Goal: Task Accomplishment & Management: Manage account settings

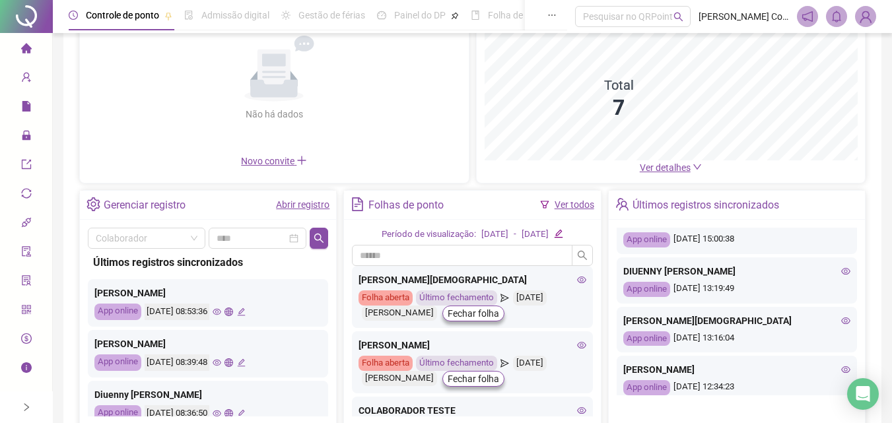
scroll to position [330, 0]
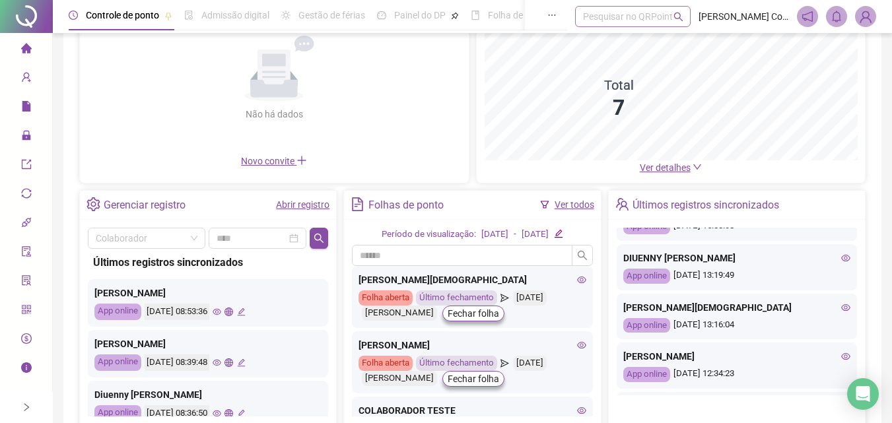
click at [619, 19] on div "Pesquisar no QRPoint" at bounding box center [633, 16] width 116 height 21
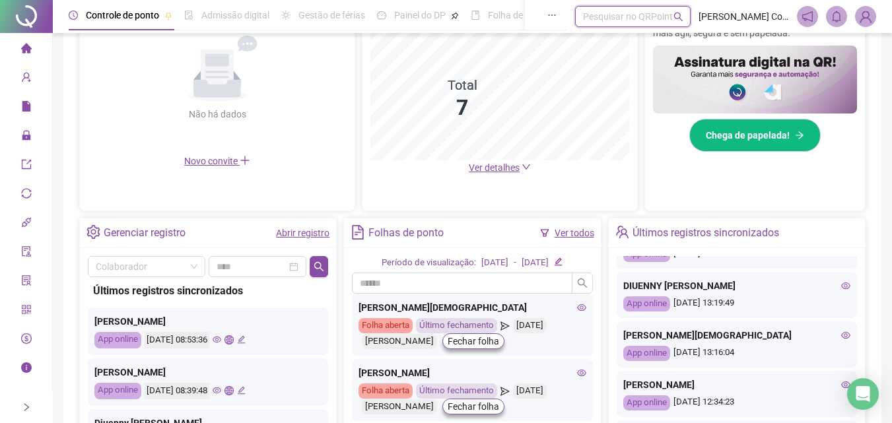
scroll to position [0, 0]
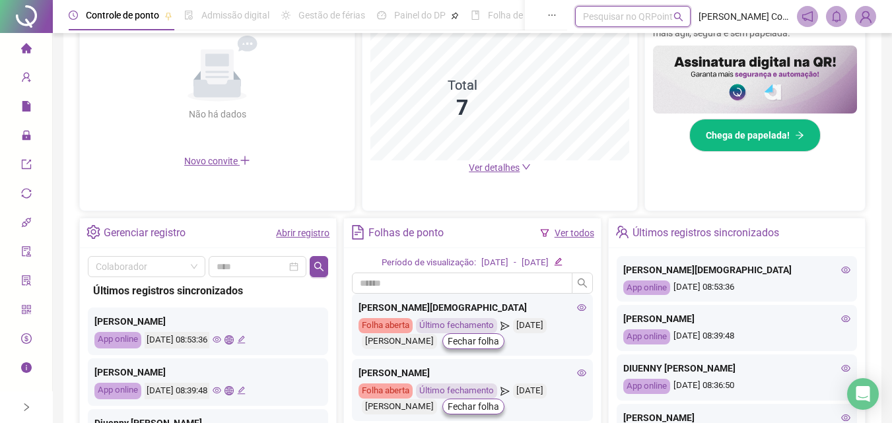
click at [619, 19] on div "Pesquisar no QRPoint" at bounding box center [633, 16] width 116 height 21
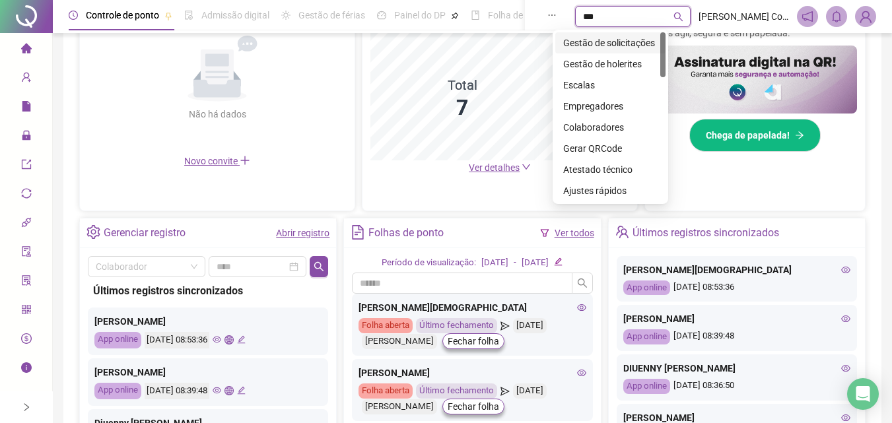
type input "****"
click at [624, 42] on div "Gestão de solicitações" at bounding box center [610, 43] width 94 height 15
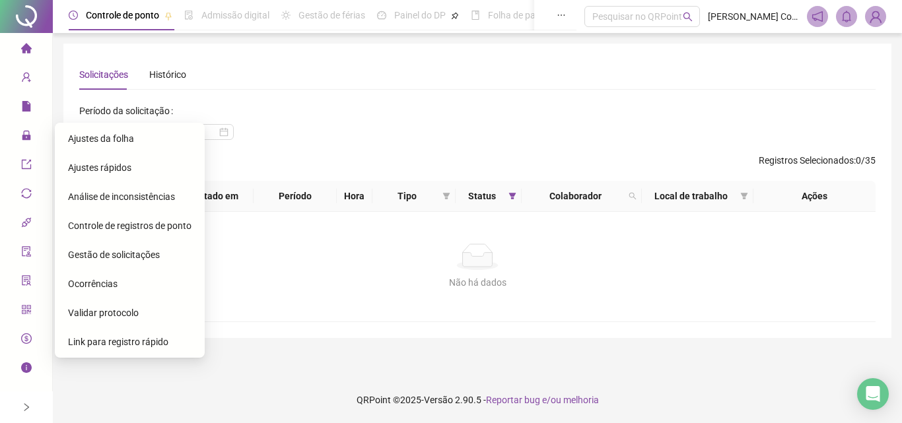
click at [88, 135] on span "Ajustes da folha" at bounding box center [101, 138] width 66 height 11
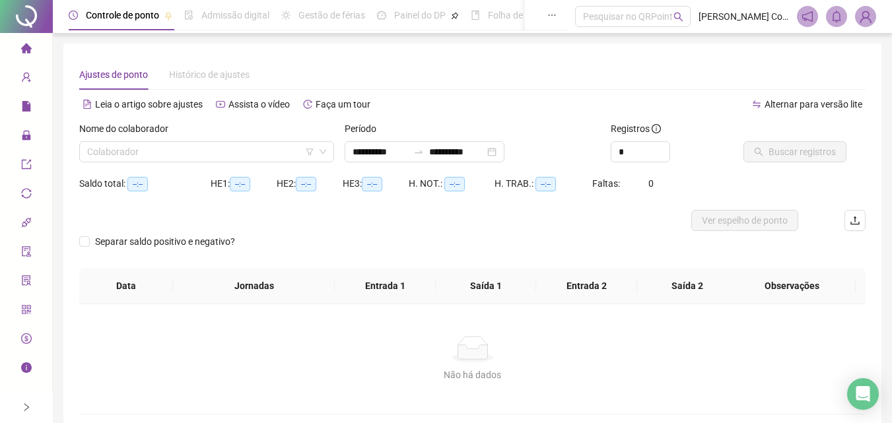
type input "**********"
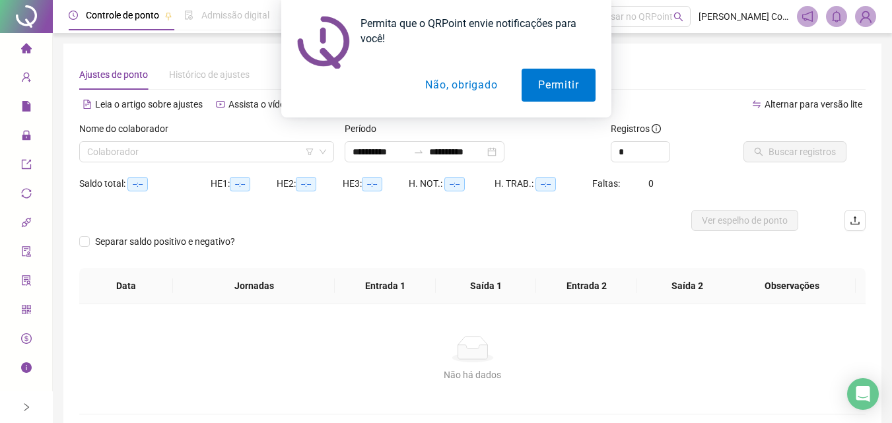
click at [459, 81] on button "Não, obrigado" at bounding box center [461, 85] width 105 height 33
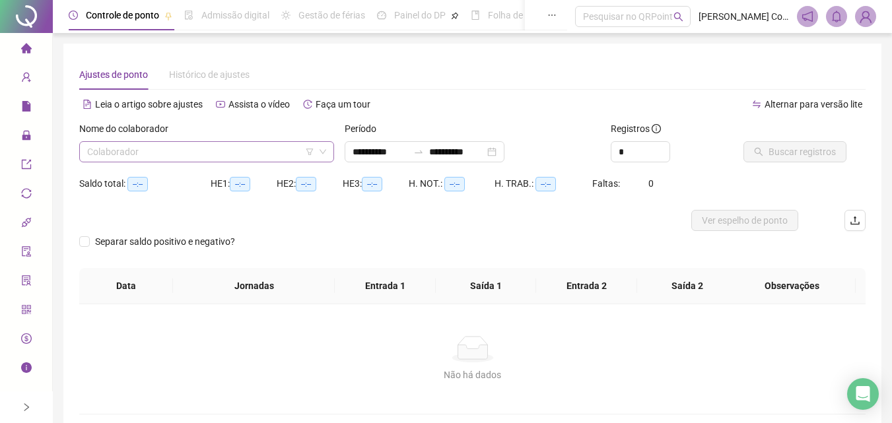
click at [273, 154] on input "search" at bounding box center [200, 152] width 227 height 20
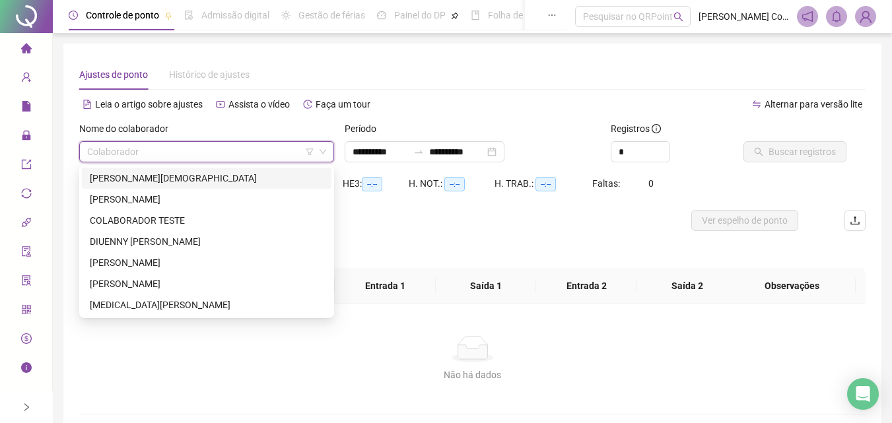
click at [230, 174] on div "[PERSON_NAME][DEMOGRAPHIC_DATA]" at bounding box center [207, 178] width 234 height 15
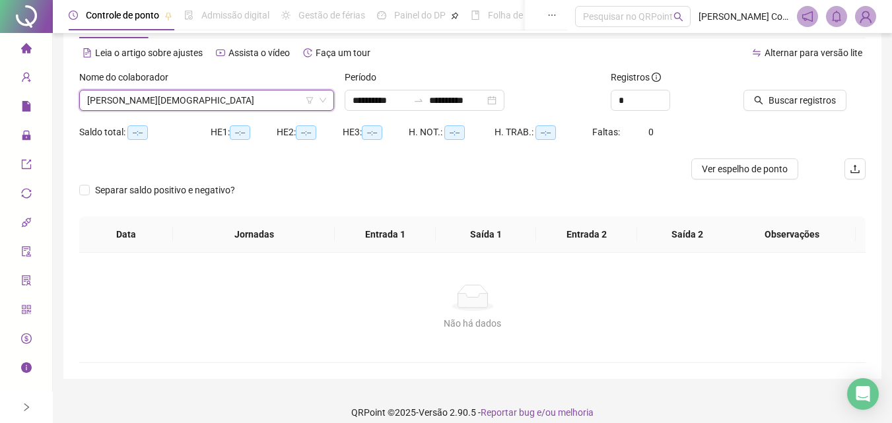
scroll to position [64, 0]
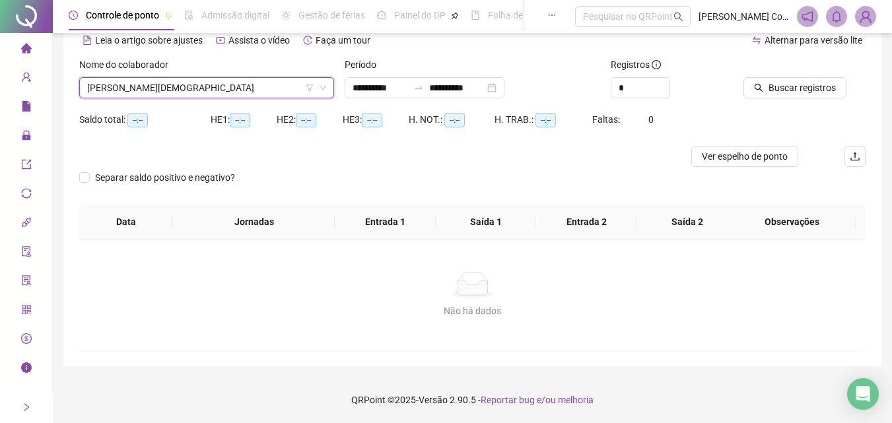
drag, startPoint x: 786, startPoint y: 79, endPoint x: 732, endPoint y: 248, distance: 177.5
click at [786, 81] on button "Buscar registros" at bounding box center [795, 87] width 103 height 21
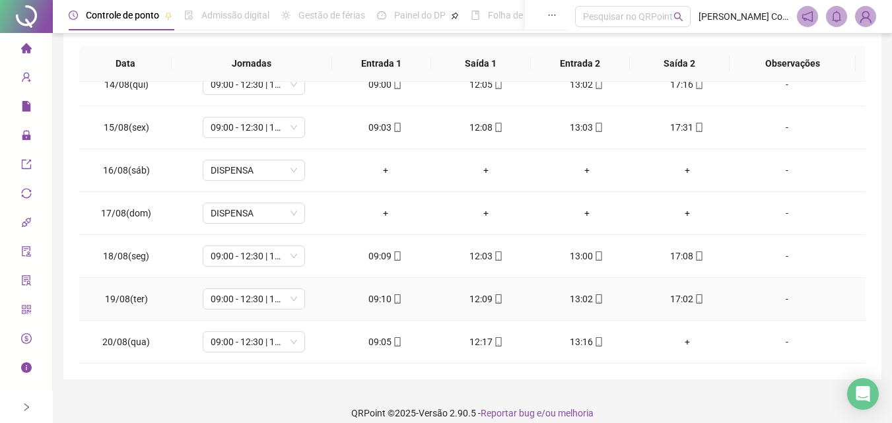
scroll to position [252, 0]
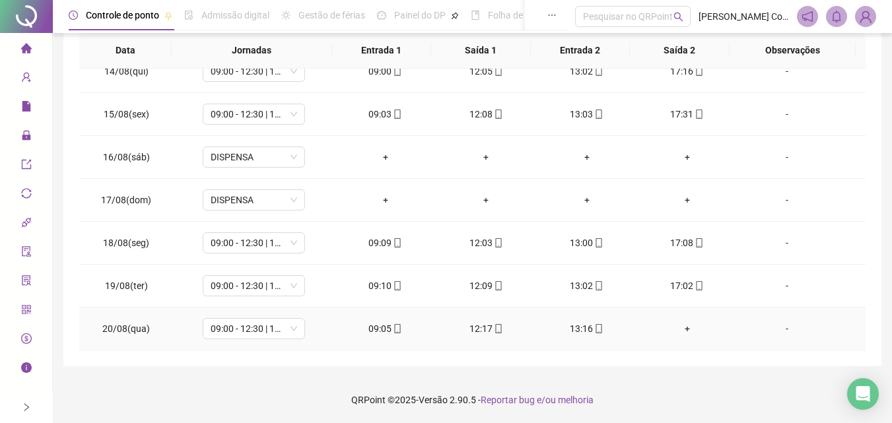
drag, startPoint x: 684, startPoint y: 328, endPoint x: 734, endPoint y: 330, distance: 50.2
click at [738, 330] on td "-" at bounding box center [802, 329] width 128 height 43
click at [679, 327] on div "+" at bounding box center [687, 329] width 79 height 15
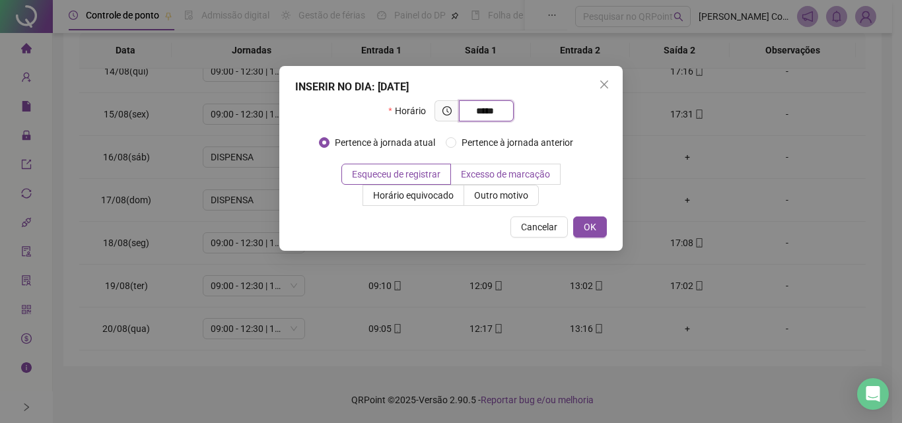
type input "*****"
click at [504, 175] on span "Excesso de marcação" at bounding box center [505, 174] width 89 height 11
click at [586, 230] on span "OK" at bounding box center [590, 227] width 13 height 15
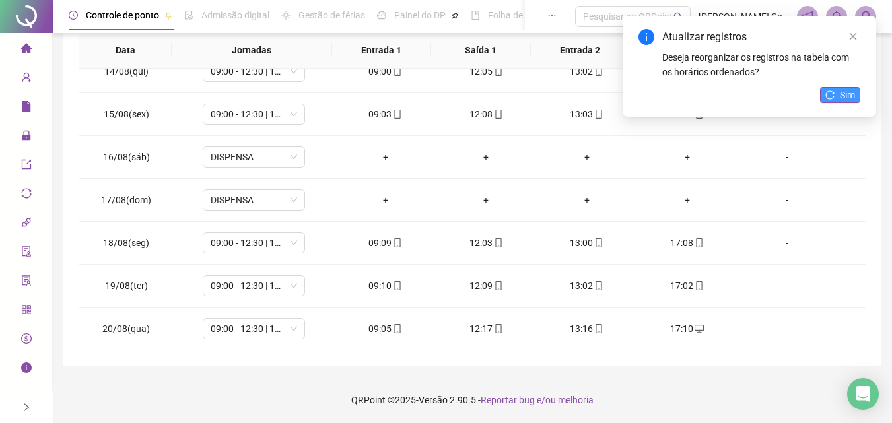
click at [829, 94] on icon "reload" at bounding box center [829, 94] width 9 height 9
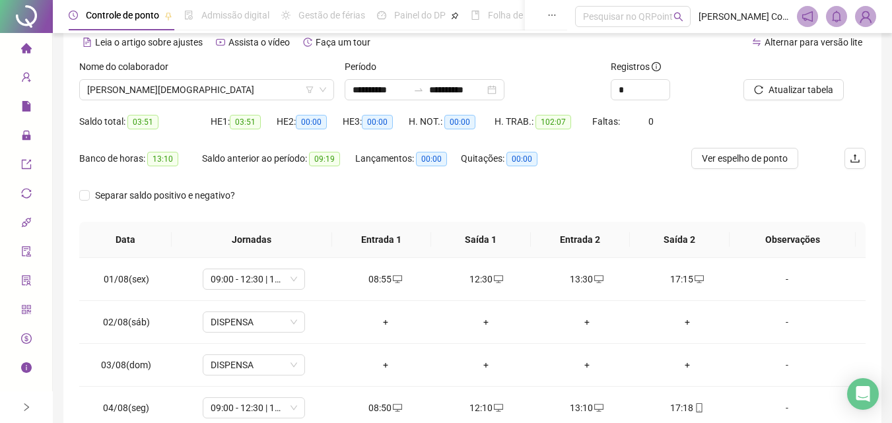
scroll to position [0, 0]
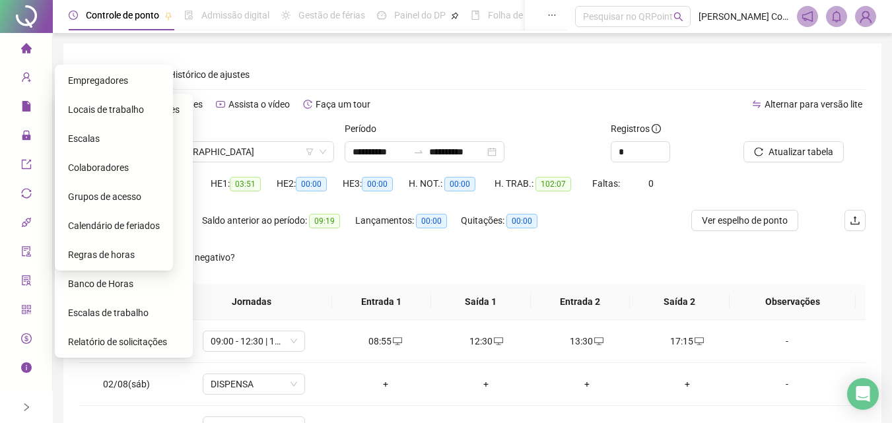
click at [26, 52] on icon "home" at bounding box center [26, 48] width 11 height 11
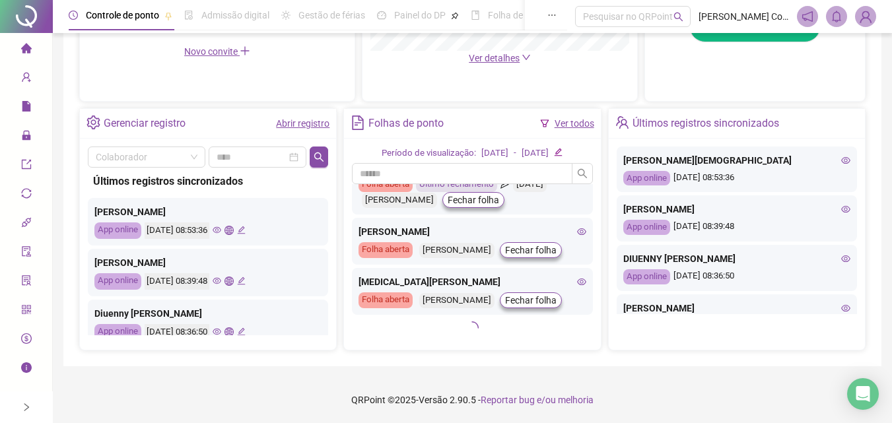
scroll to position [399, 0]
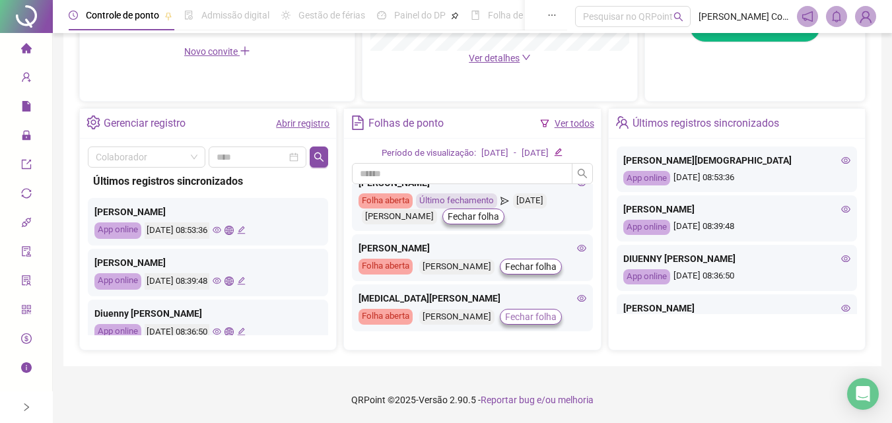
click at [557, 312] on span "Fechar folha" at bounding box center [531, 317] width 52 height 15
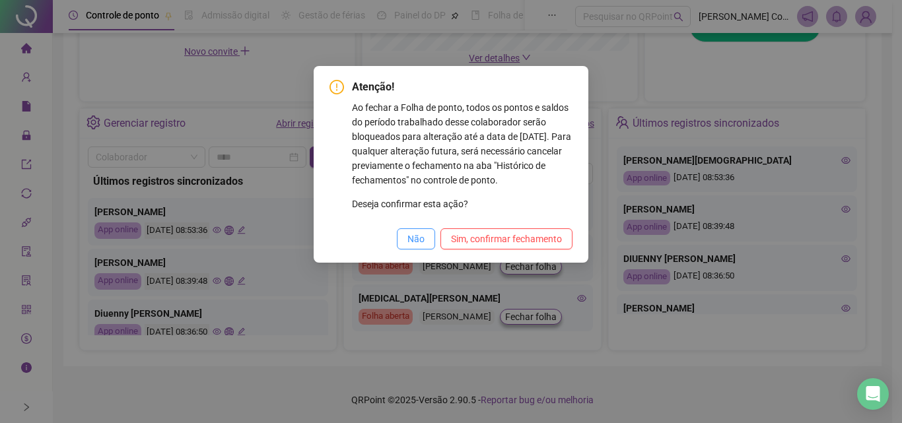
click at [413, 246] on span "Não" at bounding box center [415, 239] width 17 height 15
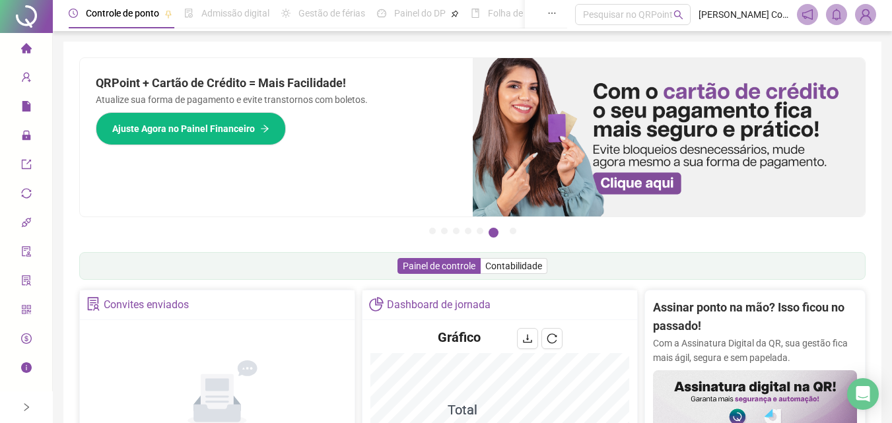
scroll to position [0, 0]
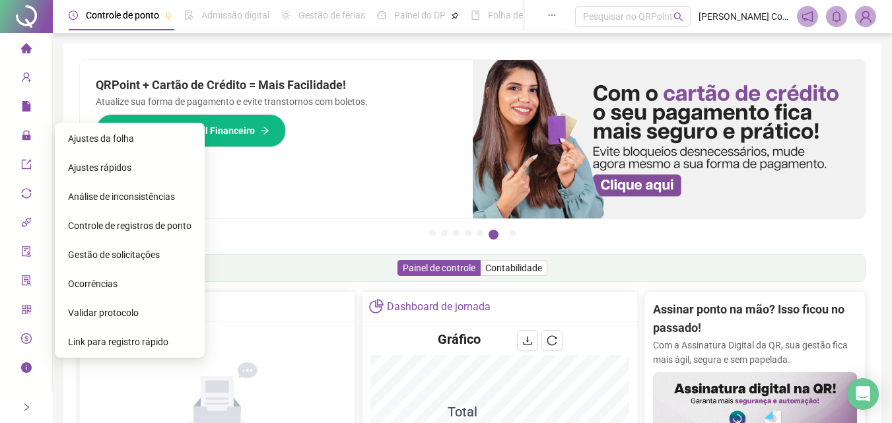
click at [73, 137] on span "Ajustes da folha" at bounding box center [101, 138] width 66 height 11
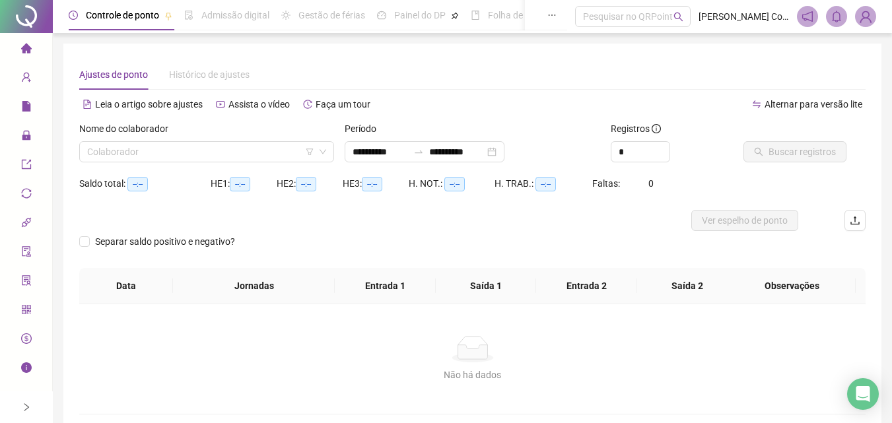
type input "**********"
click at [195, 150] on input "search" at bounding box center [200, 152] width 227 height 20
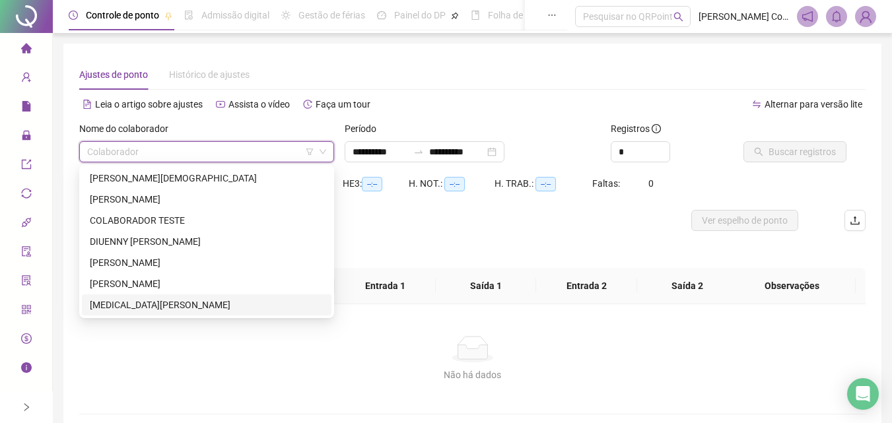
click at [111, 306] on div "[MEDICAL_DATA][PERSON_NAME]" at bounding box center [207, 305] width 234 height 15
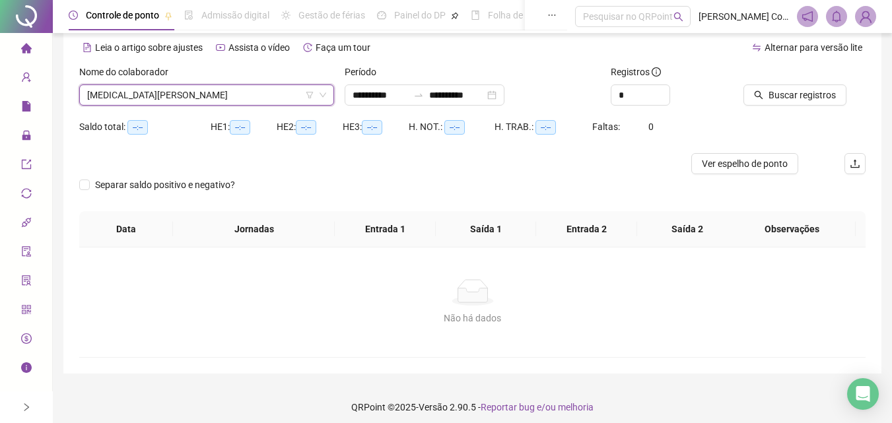
scroll to position [64, 0]
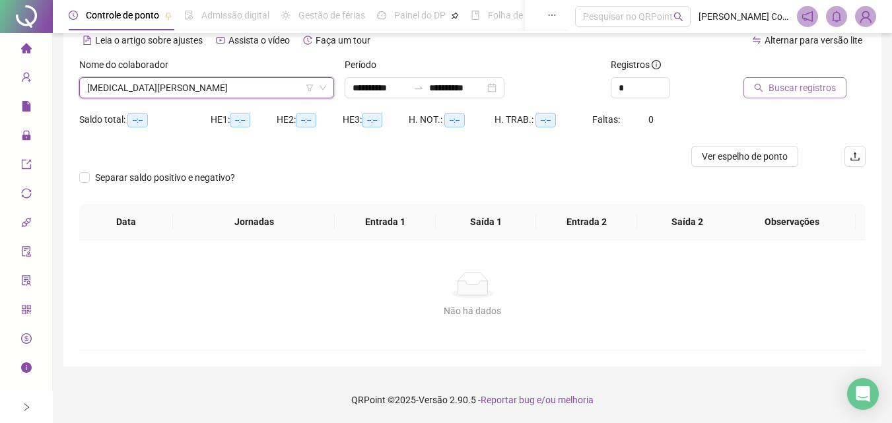
click at [819, 83] on span "Buscar registros" at bounding box center [802, 88] width 67 height 15
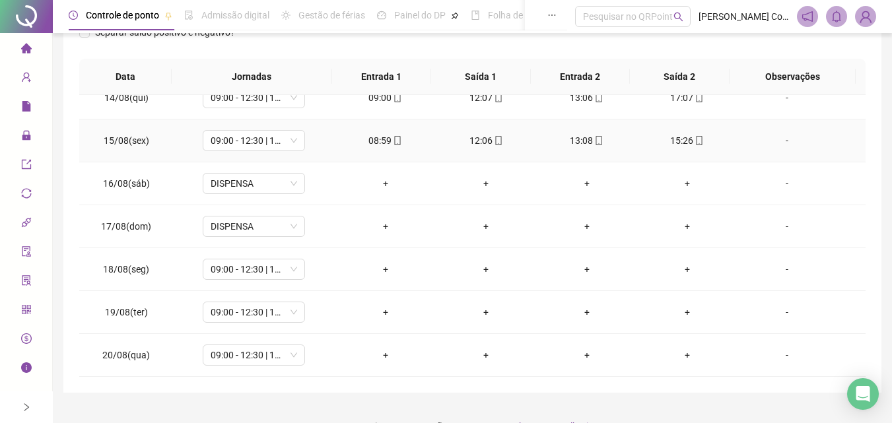
scroll to position [252, 0]
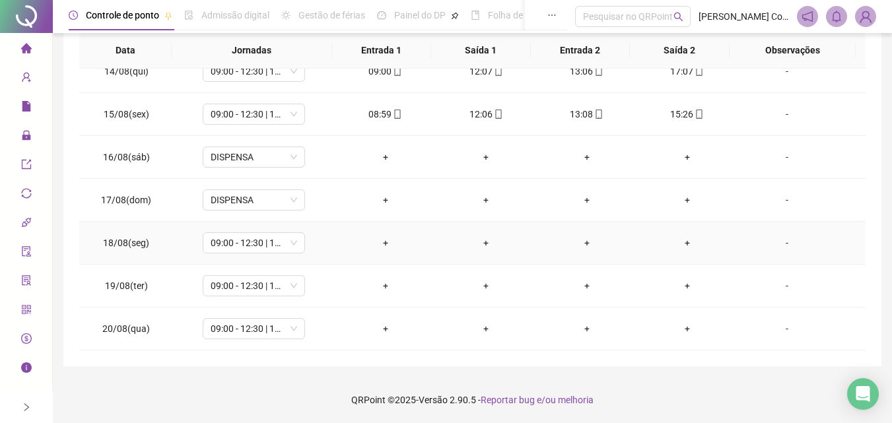
click at [777, 240] on div "-" at bounding box center [787, 243] width 78 height 15
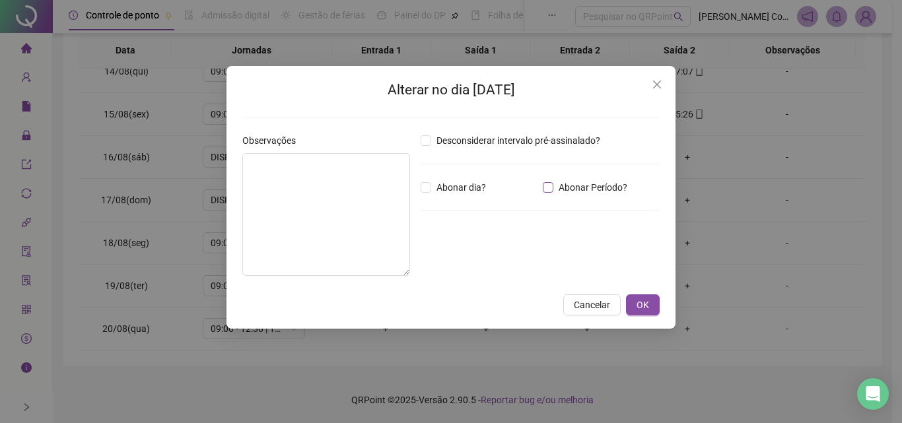
click at [566, 186] on span "Abonar Período?" at bounding box center [592, 187] width 79 height 15
click at [433, 182] on span "Abonar dia?" at bounding box center [461, 187] width 60 height 15
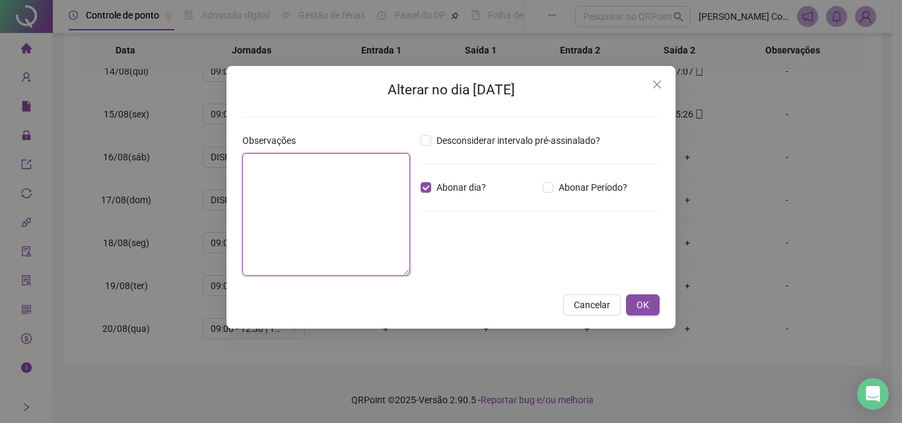
click at [311, 201] on textarea at bounding box center [326, 214] width 168 height 123
drag, startPoint x: 330, startPoint y: 164, endPoint x: 175, endPoint y: 153, distance: 155.6
click at [175, 153] on div "**********" at bounding box center [451, 211] width 902 height 423
type textarea "**********"
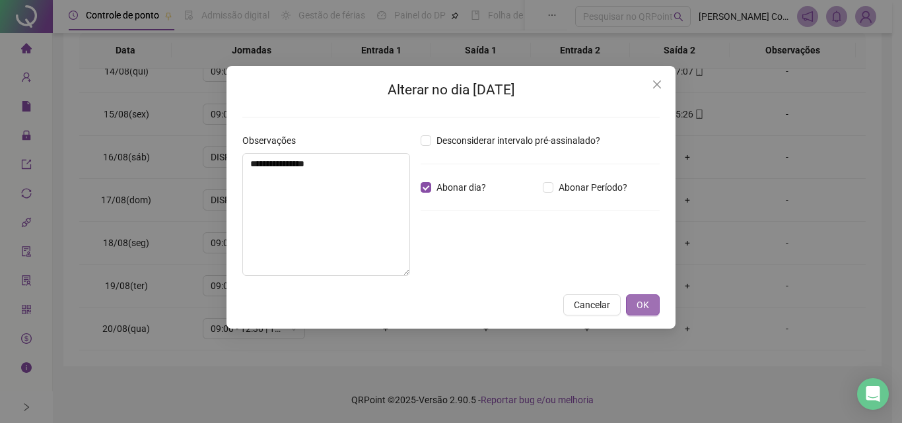
click at [646, 306] on span "OK" at bounding box center [643, 305] width 13 height 15
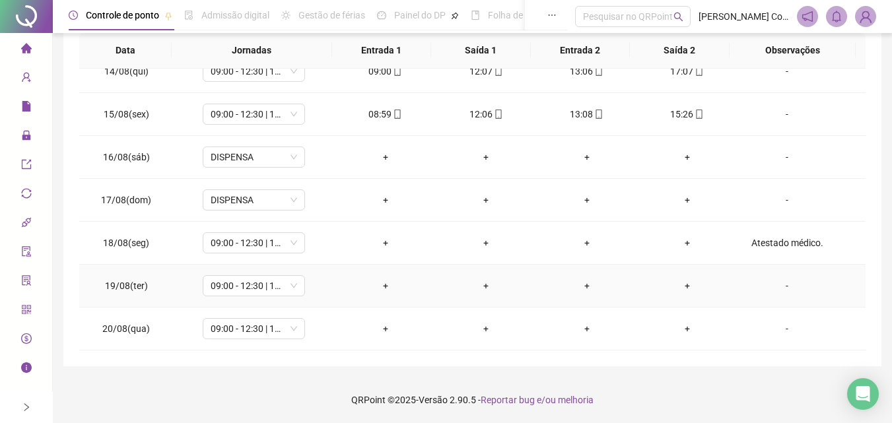
click at [782, 287] on div "-" at bounding box center [787, 286] width 78 height 15
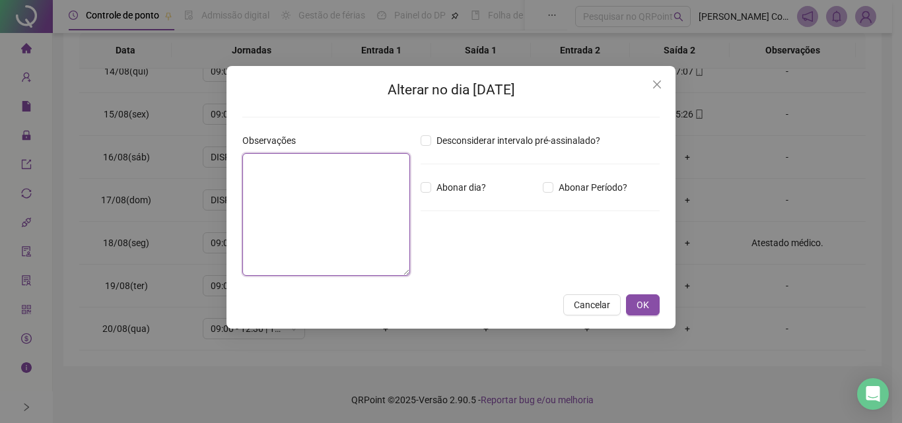
click at [310, 198] on textarea at bounding box center [326, 214] width 168 height 123
paste textarea "**********"
type textarea "**********"
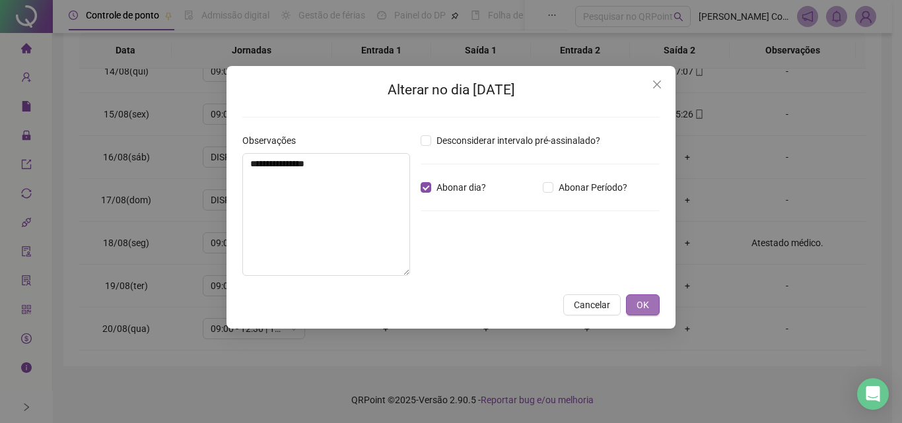
click at [639, 304] on span "OK" at bounding box center [643, 305] width 13 height 15
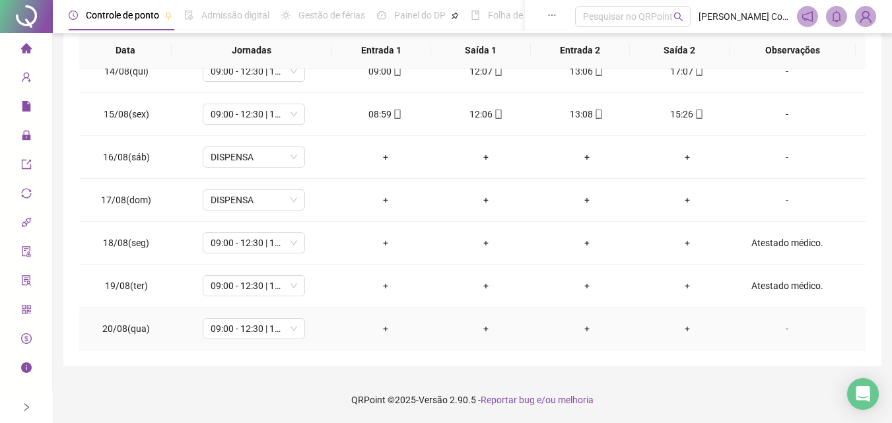
click at [779, 326] on div "-" at bounding box center [787, 329] width 78 height 15
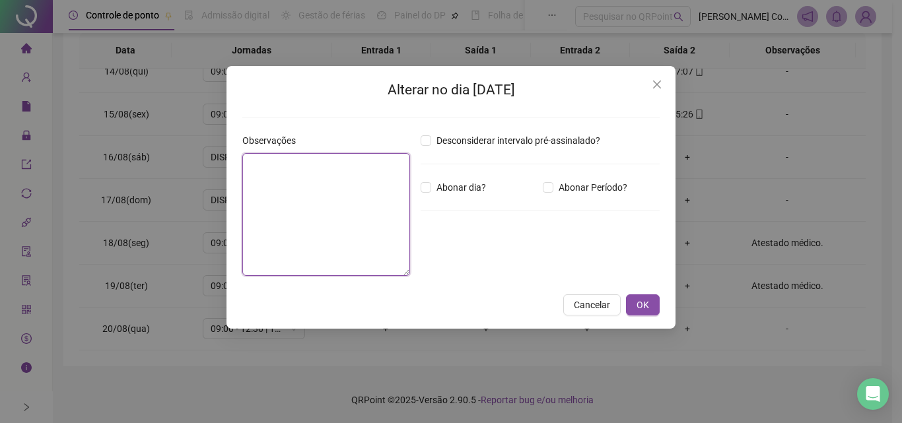
click at [322, 168] on textarea at bounding box center [326, 214] width 168 height 123
paste textarea "**********"
type textarea "**********"
paste textarea "**********"
type textarea "**********"
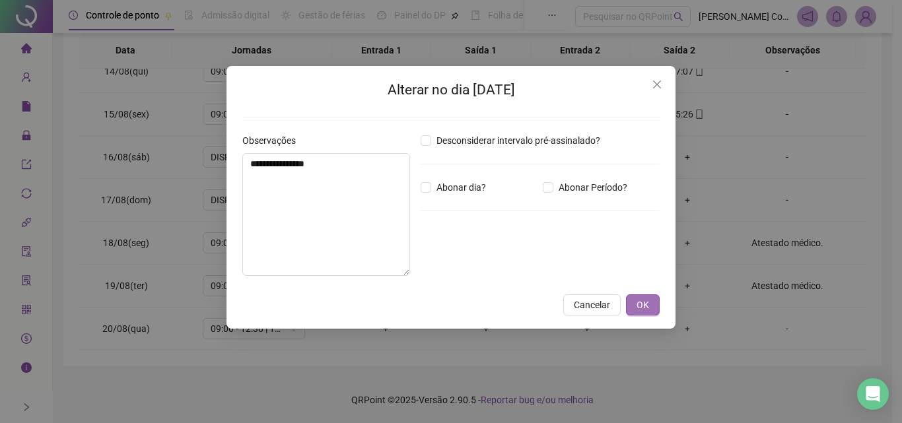
click at [654, 302] on button "OK" at bounding box center [643, 305] width 34 height 21
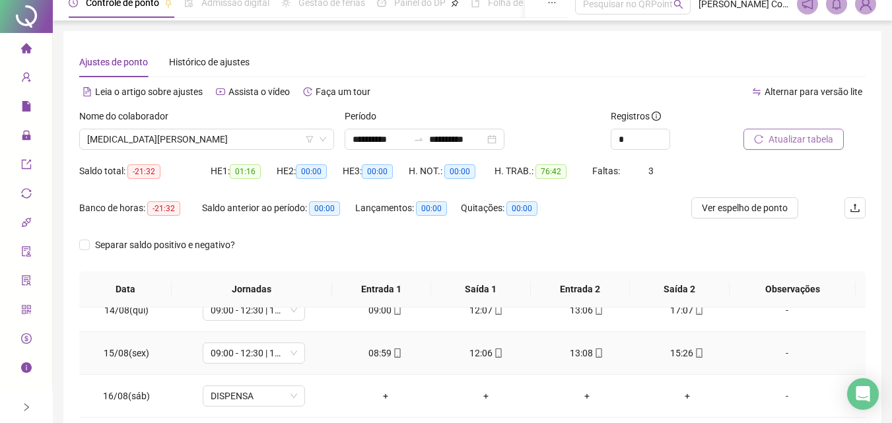
scroll to position [0, 0]
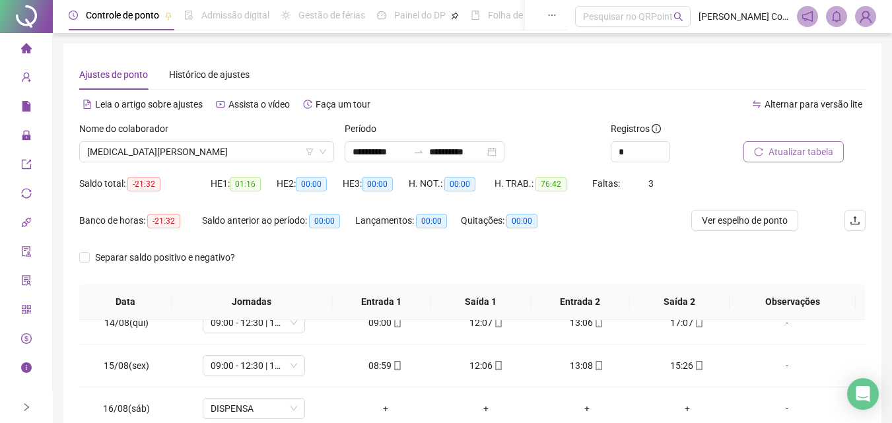
click at [620, 244] on div "Banco de horas: -21:32 Saldo anterior ao período: 00:00 Lançamentos: 00:00 Quit…" at bounding box center [374, 228] width 590 height 37
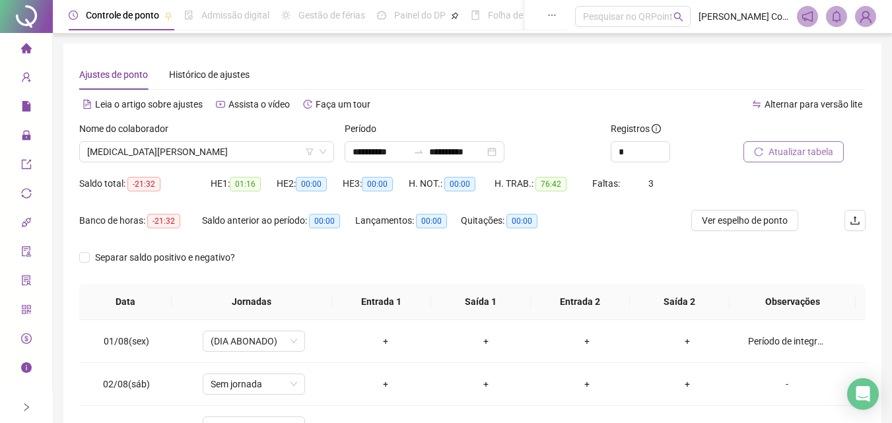
click at [580, 260] on div "Separar saldo positivo e negativo?" at bounding box center [472, 265] width 786 height 37
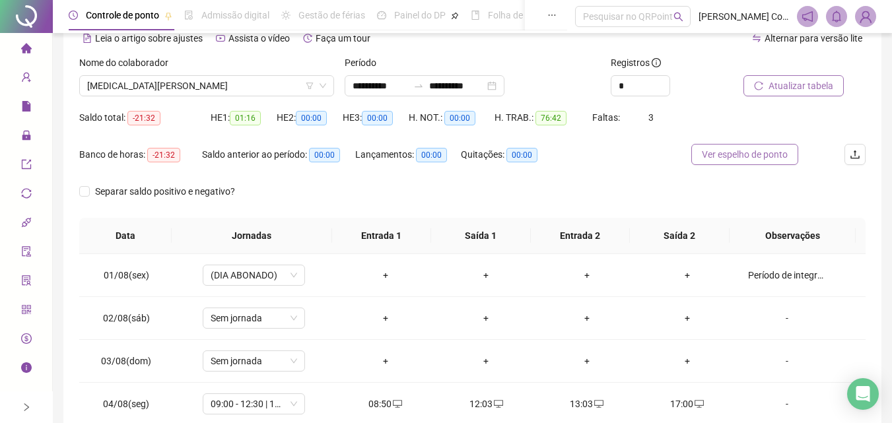
click at [774, 157] on span "Ver espelho de ponto" at bounding box center [745, 154] width 86 height 15
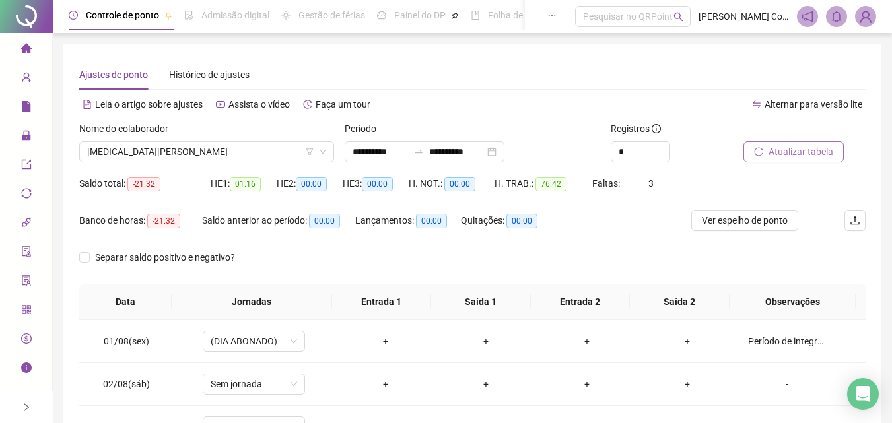
click at [18, 20] on div at bounding box center [26, 16] width 53 height 33
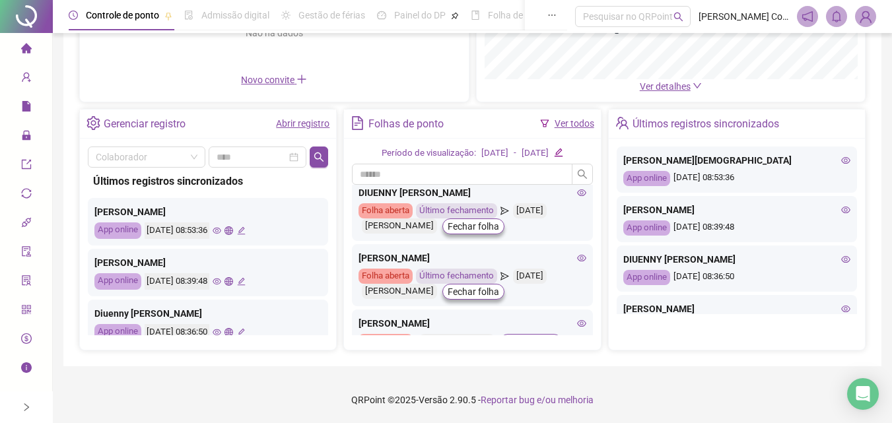
scroll to position [198, 0]
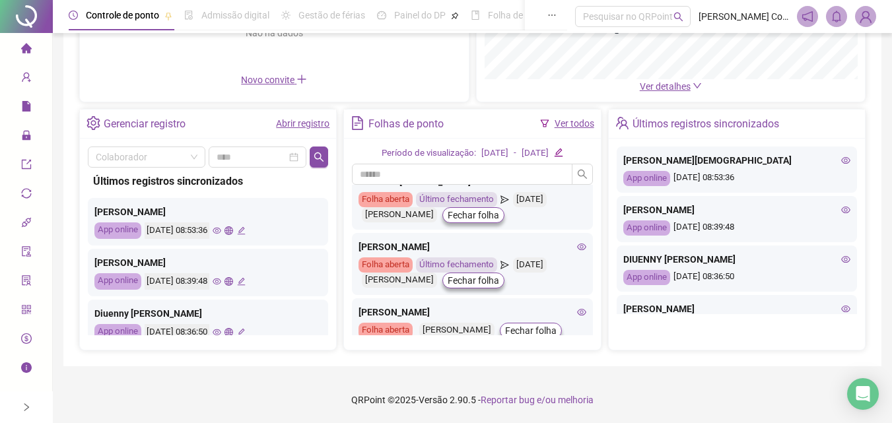
click at [547, 373] on div "Folha aberta [PERSON_NAME] folha" at bounding box center [472, 381] width 227 height 16
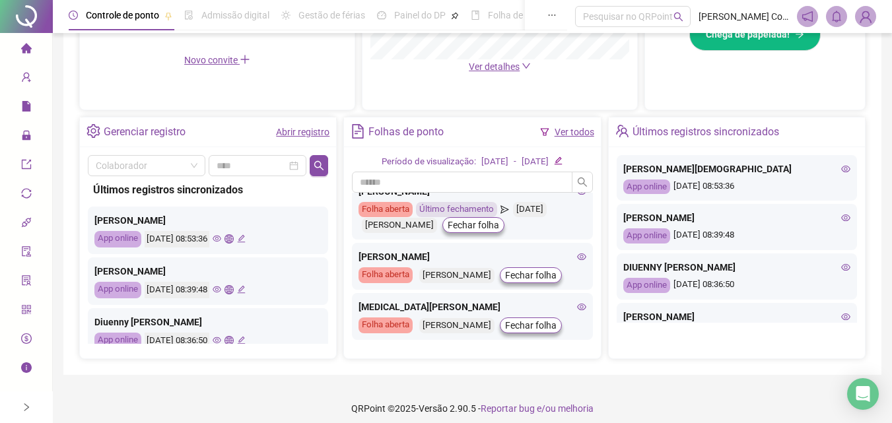
scroll to position [436, 0]
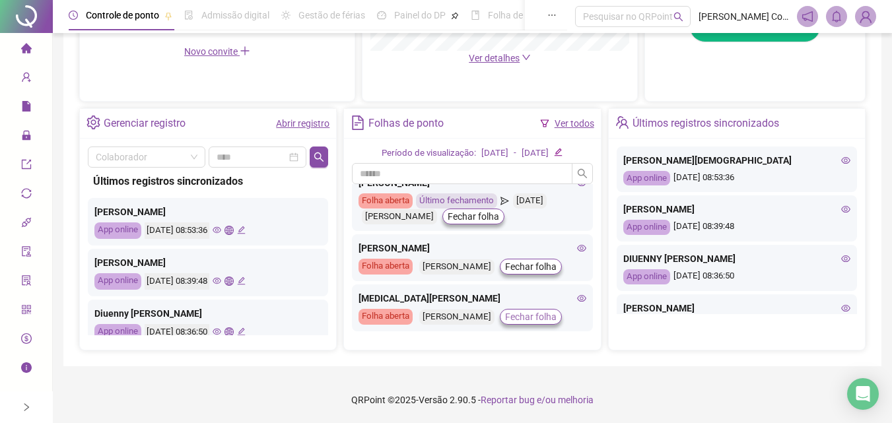
click at [555, 310] on span "Fechar folha" at bounding box center [531, 317] width 52 height 15
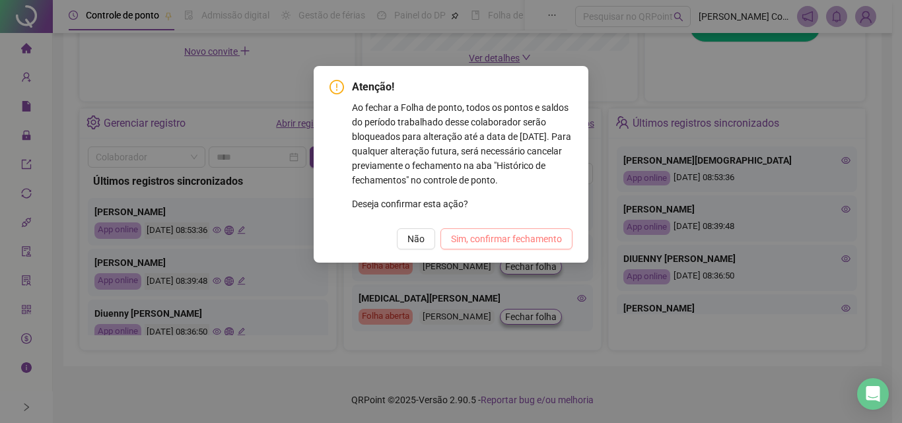
click at [515, 242] on span "Sim, confirmar fechamento" at bounding box center [506, 239] width 111 height 15
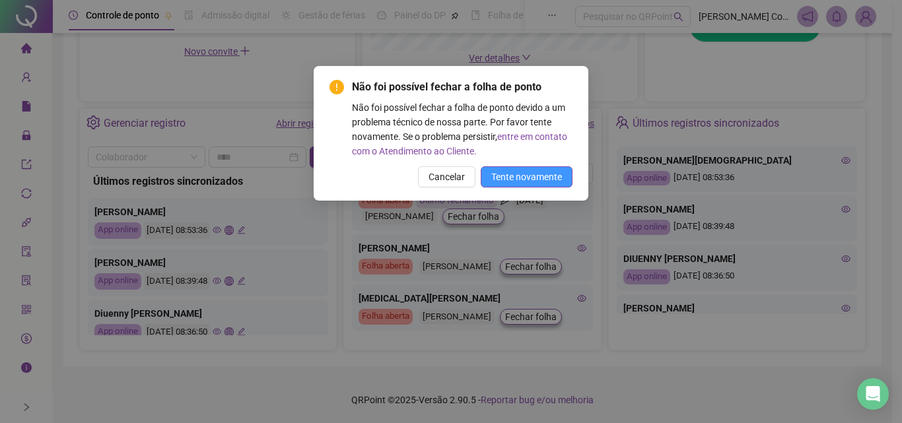
click at [524, 178] on span "Tente novamente" at bounding box center [526, 177] width 71 height 15
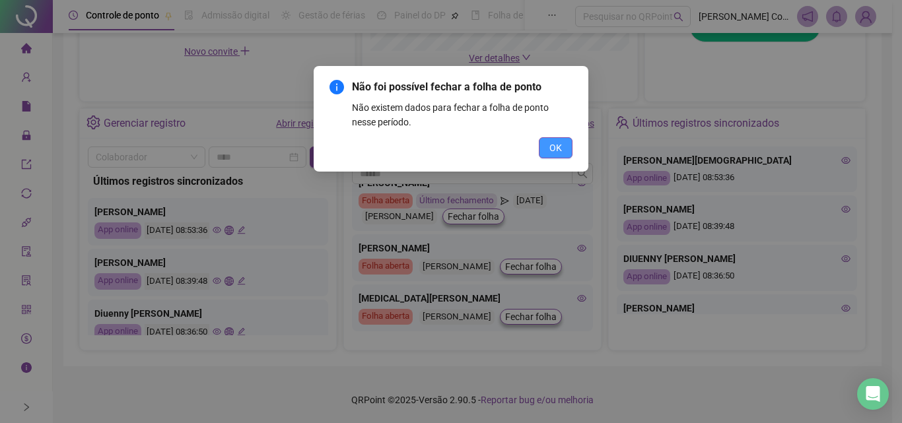
click at [555, 155] on button "OK" at bounding box center [556, 147] width 34 height 21
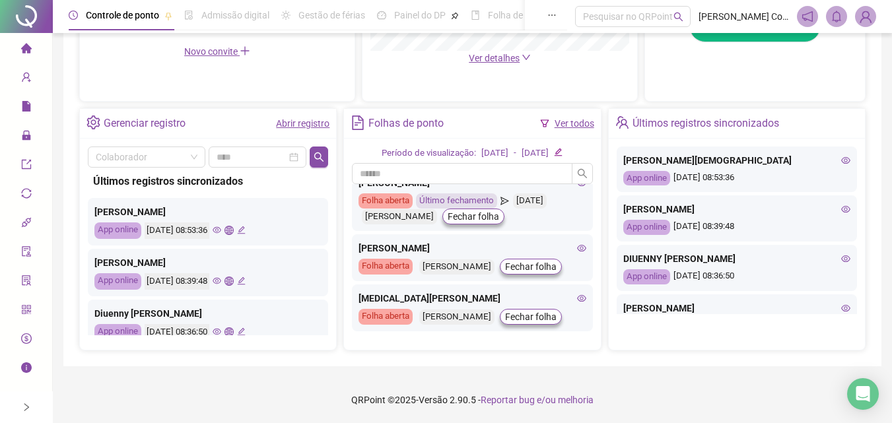
click at [577, 294] on icon "eye" at bounding box center [581, 298] width 9 height 9
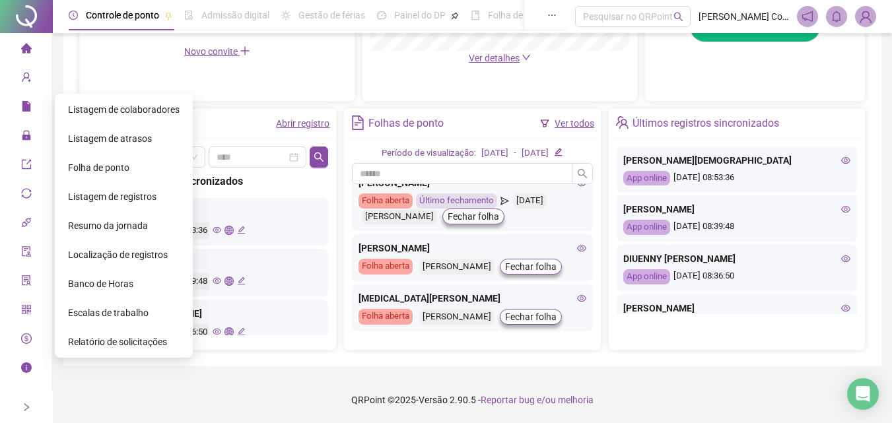
scroll to position [201, 0]
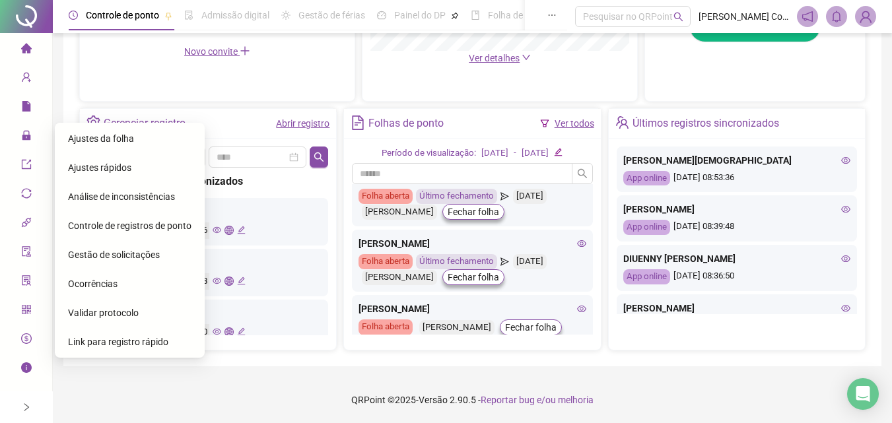
click at [108, 144] on span "Ajustes da folha" at bounding box center [101, 138] width 66 height 11
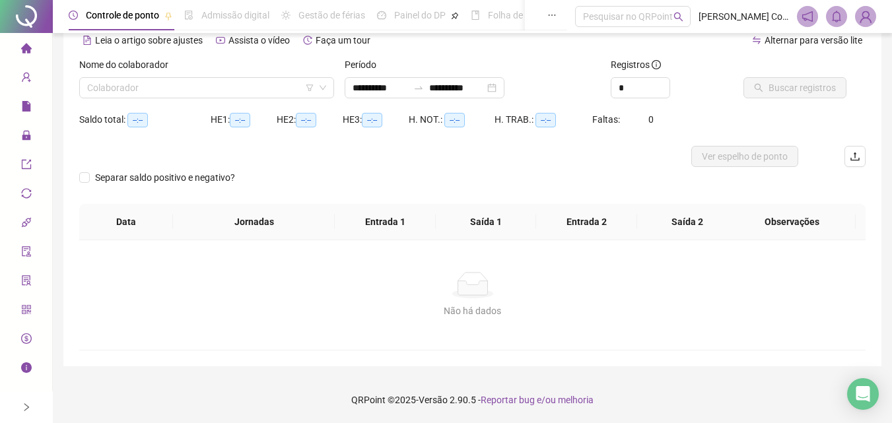
scroll to position [64, 0]
type input "**********"
click at [153, 86] on input "search" at bounding box center [200, 88] width 227 height 20
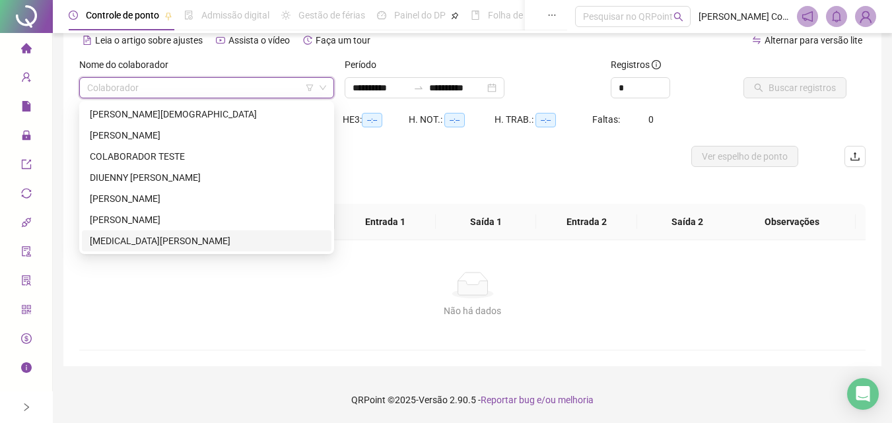
click at [129, 243] on div "[MEDICAL_DATA][PERSON_NAME]" at bounding box center [207, 241] width 234 height 15
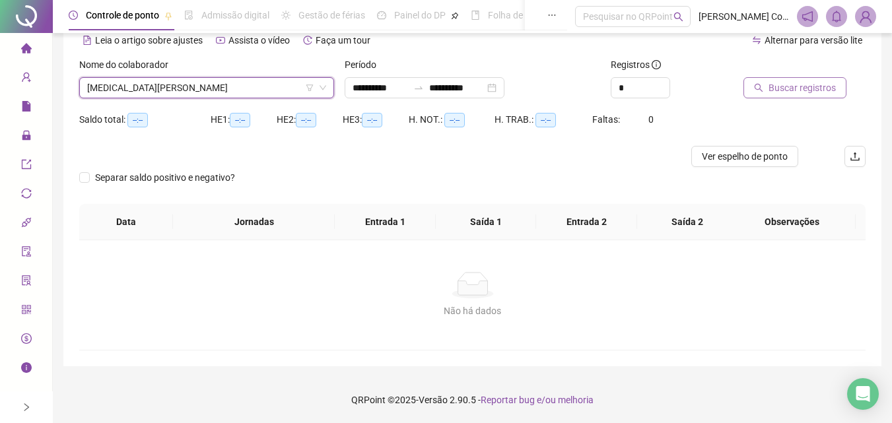
click at [767, 85] on button "Buscar registros" at bounding box center [795, 87] width 103 height 21
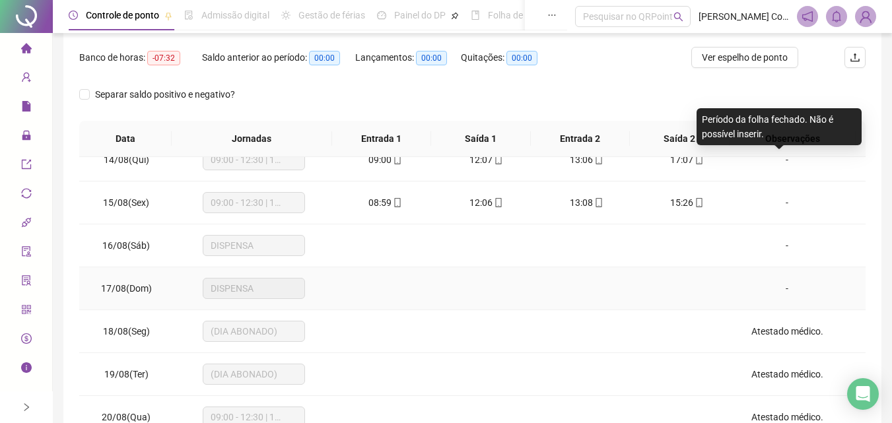
scroll to position [252, 0]
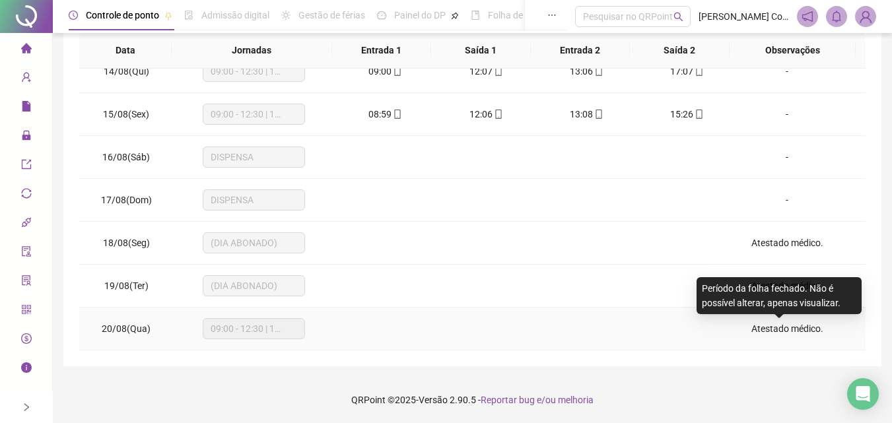
click at [772, 328] on span "Atestado médico." at bounding box center [787, 329] width 72 height 11
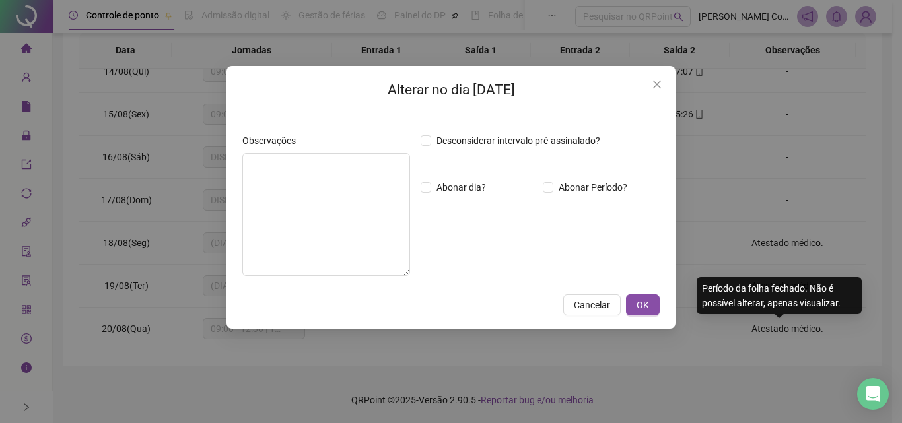
type textarea "**********"
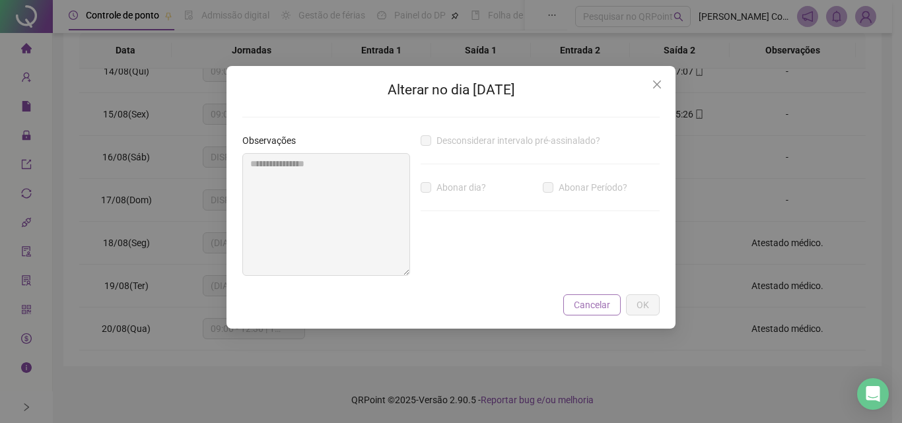
click at [584, 306] on span "Cancelar" at bounding box center [592, 305] width 36 height 15
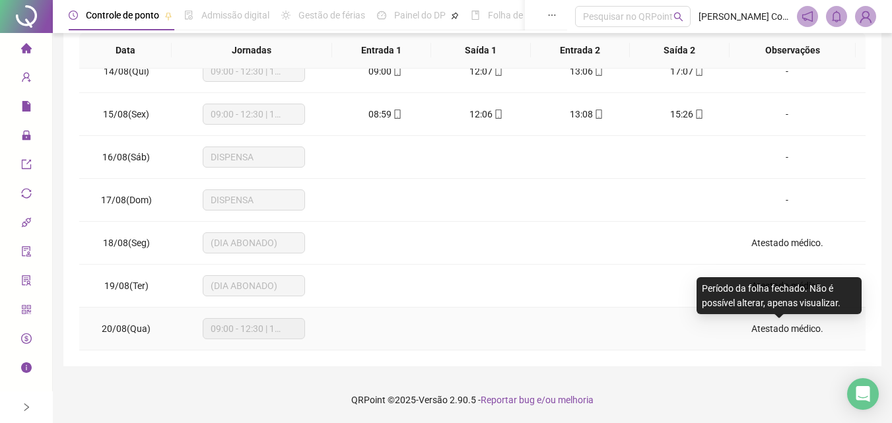
click at [798, 328] on span "Atestado médico." at bounding box center [787, 329] width 72 height 11
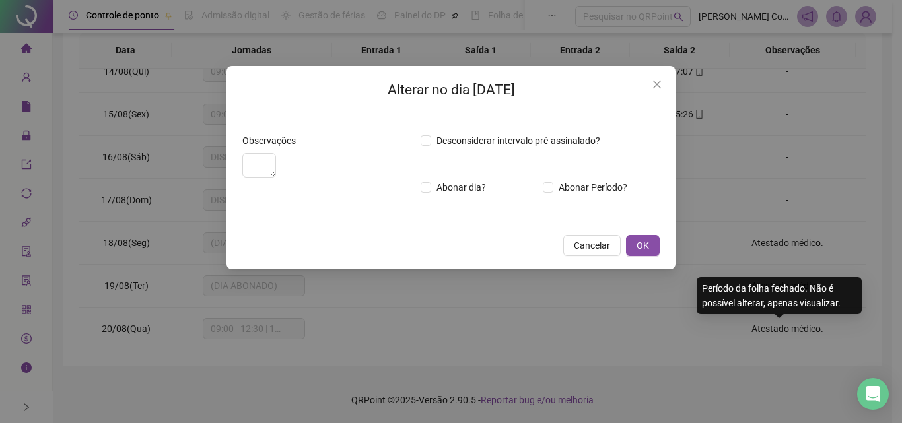
type textarea "**********"
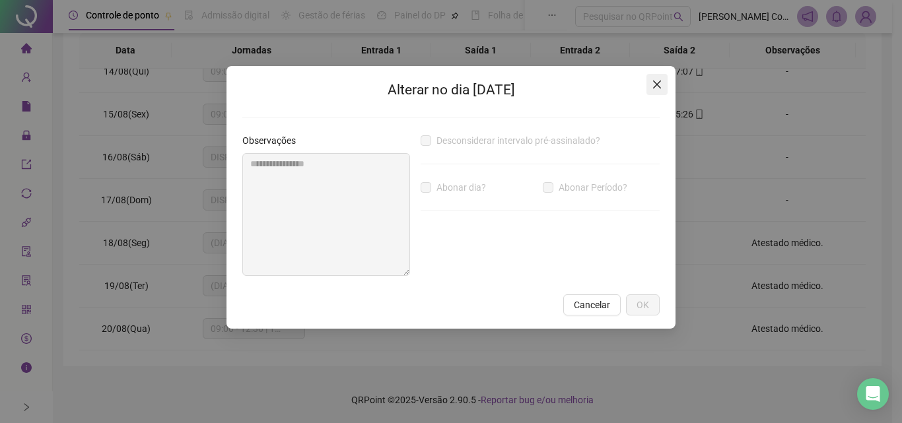
click at [652, 85] on icon "close" at bounding box center [657, 84] width 11 height 11
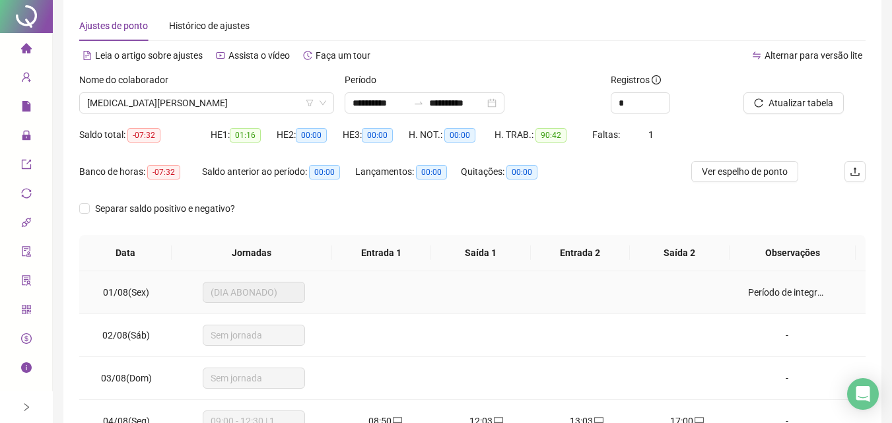
scroll to position [0, 0]
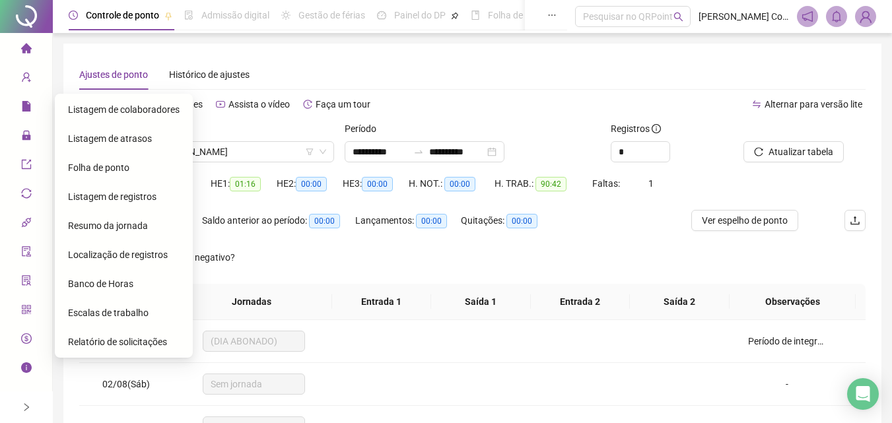
click at [77, 107] on span "Listagem de colaboradores" at bounding box center [124, 109] width 112 height 11
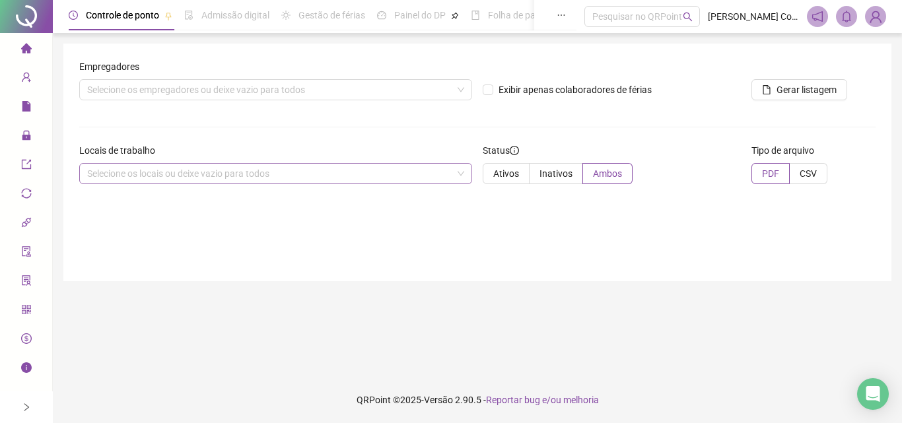
click at [197, 180] on div "Selecione os locais ou deixe vazio para todos" at bounding box center [275, 173] width 393 height 21
click at [162, 85] on div "Selecione os empregadores ou deixe vazio para todos" at bounding box center [275, 89] width 393 height 21
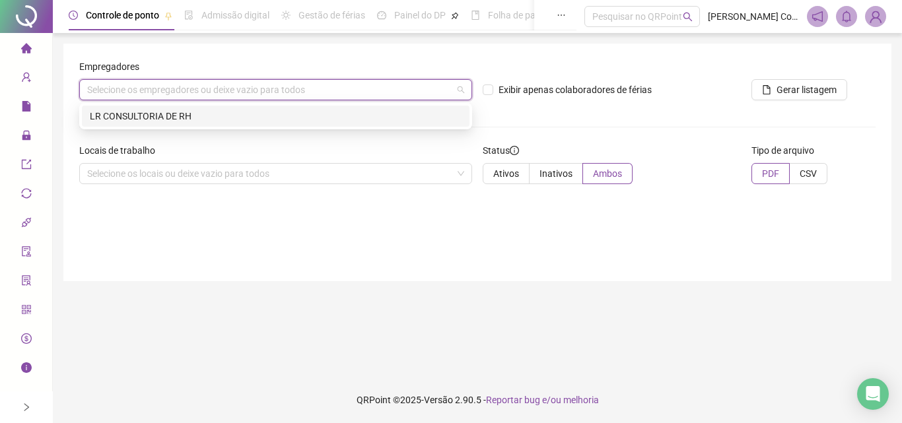
click at [156, 112] on div "LR CONSULTORIA DE RH" at bounding box center [276, 116] width 372 height 15
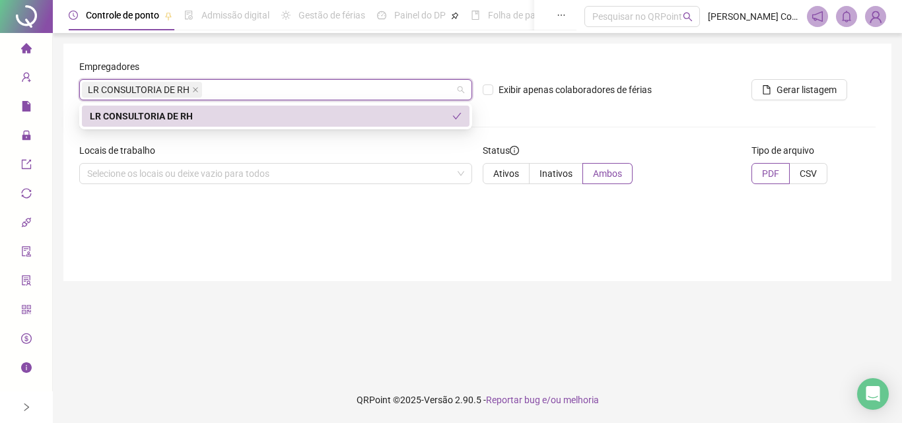
click at [168, 118] on div "LR CONSULTORIA DE RH" at bounding box center [271, 116] width 363 height 15
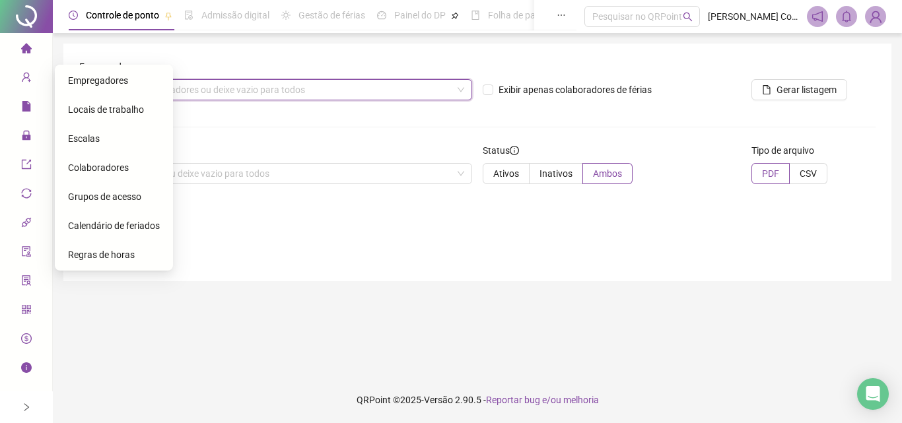
click at [87, 170] on span "Colaboradores" at bounding box center [98, 167] width 61 height 11
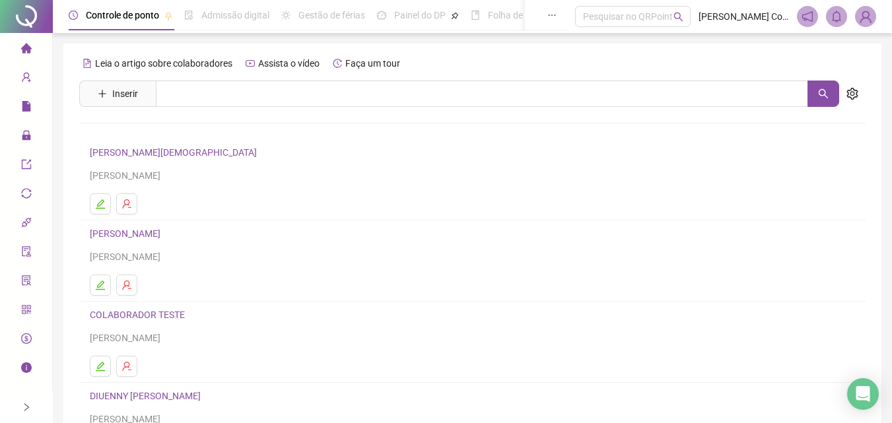
scroll to position [215, 0]
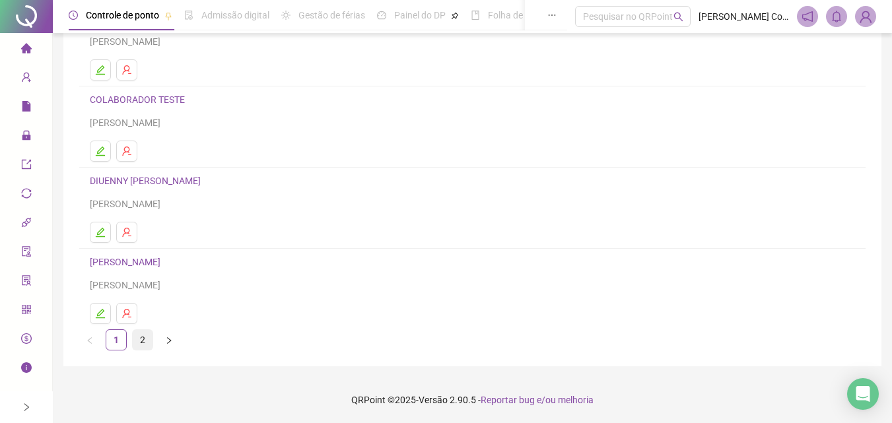
click at [138, 343] on link "2" at bounding box center [143, 340] width 20 height 20
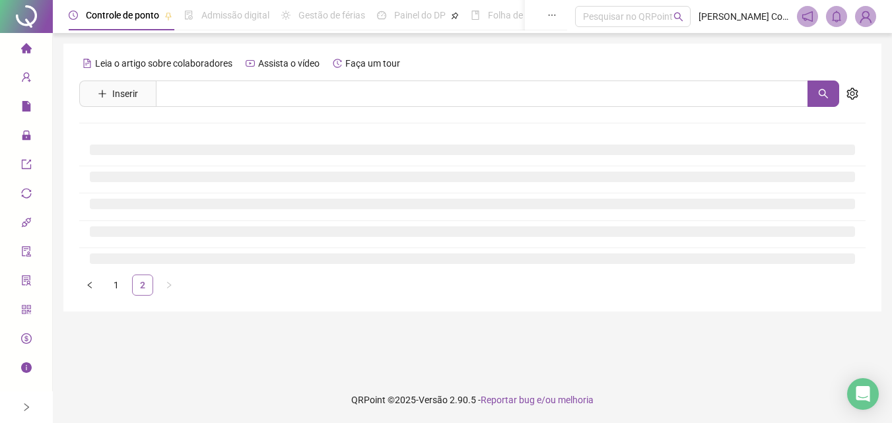
scroll to position [0, 0]
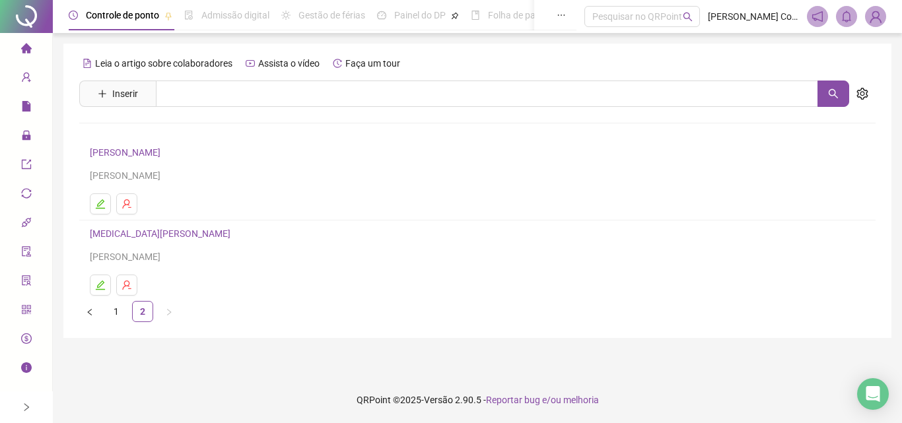
click at [135, 237] on link "[MEDICAL_DATA][PERSON_NAME]" at bounding box center [162, 233] width 145 height 11
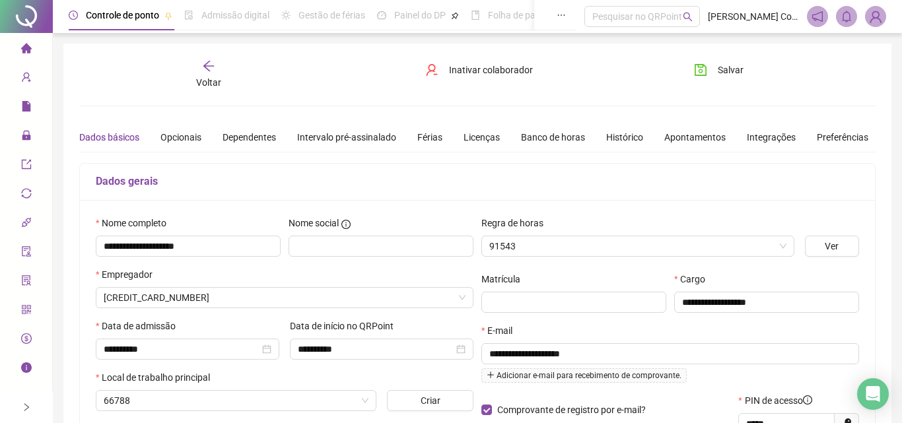
type input "**********"
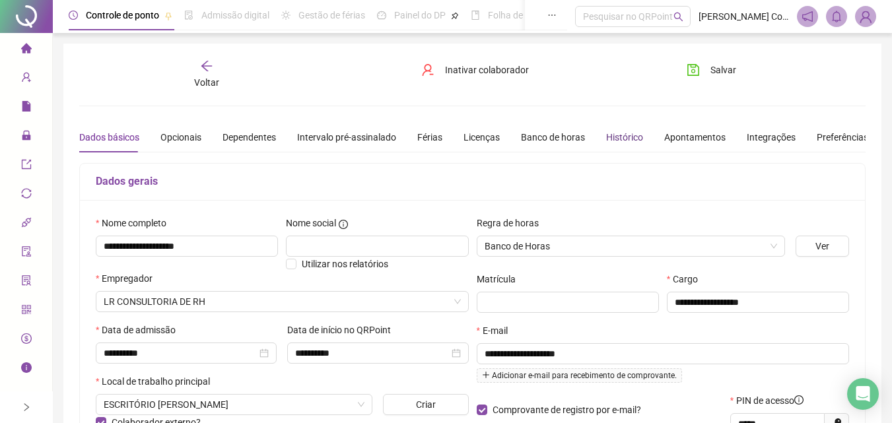
click at [629, 135] on div "Histórico" at bounding box center [624, 137] width 37 height 15
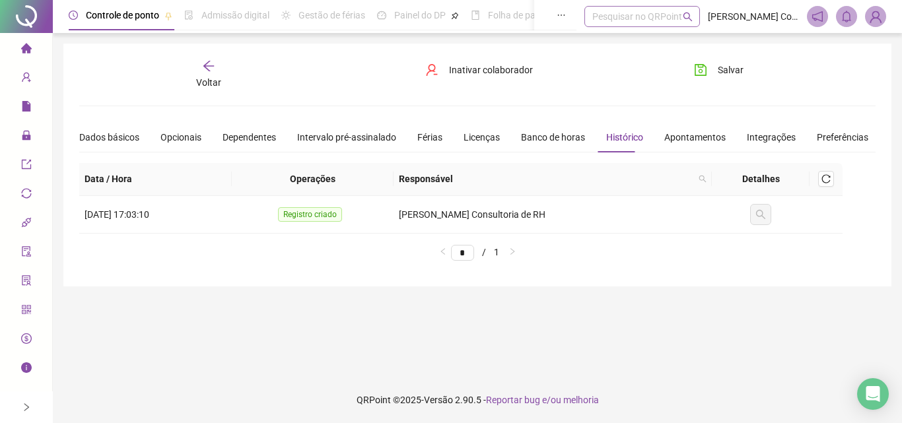
click at [621, 20] on div "Pesquisar no QRPoint" at bounding box center [642, 16] width 116 height 21
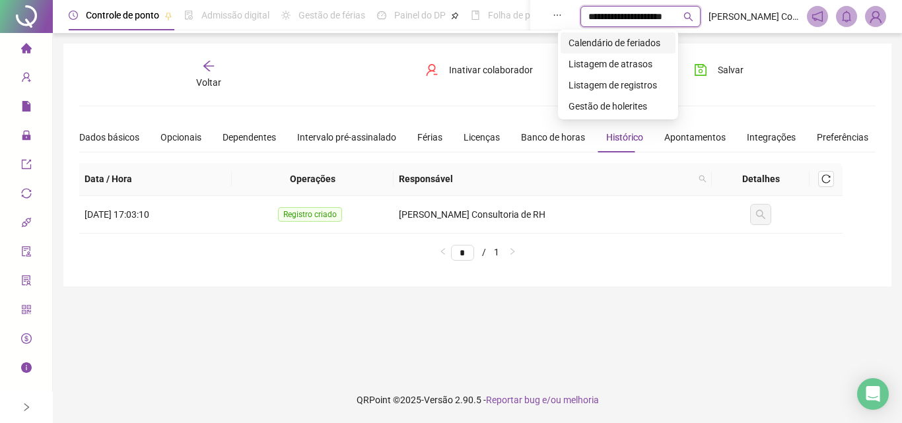
type input "**********"
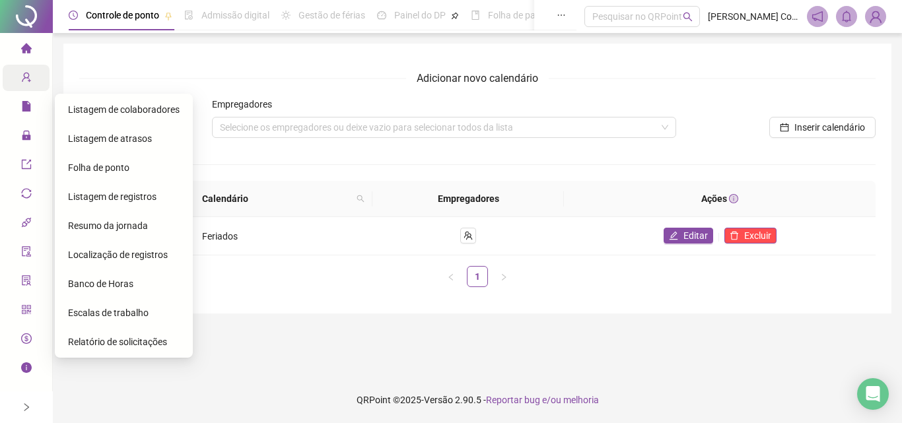
drag, startPoint x: 116, startPoint y: 170, endPoint x: 128, endPoint y: 178, distance: 15.2
click at [116, 170] on span "Folha de ponto" at bounding box center [98, 167] width 61 height 11
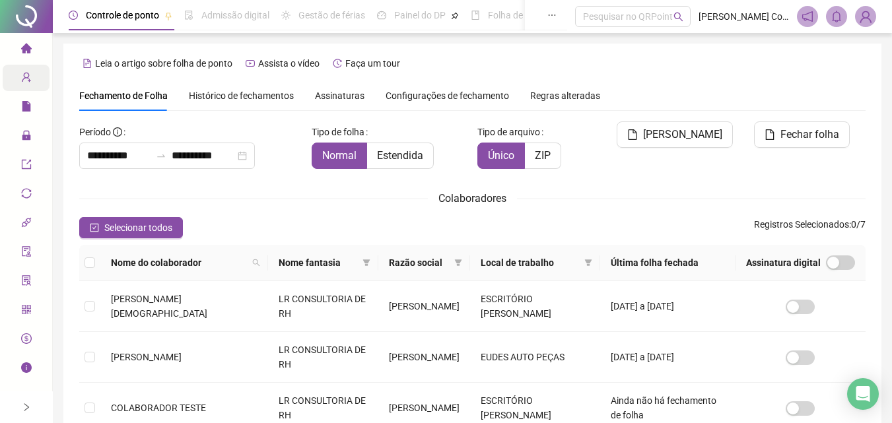
click at [228, 90] on span "Histórico de fechamentos" at bounding box center [241, 95] width 105 height 11
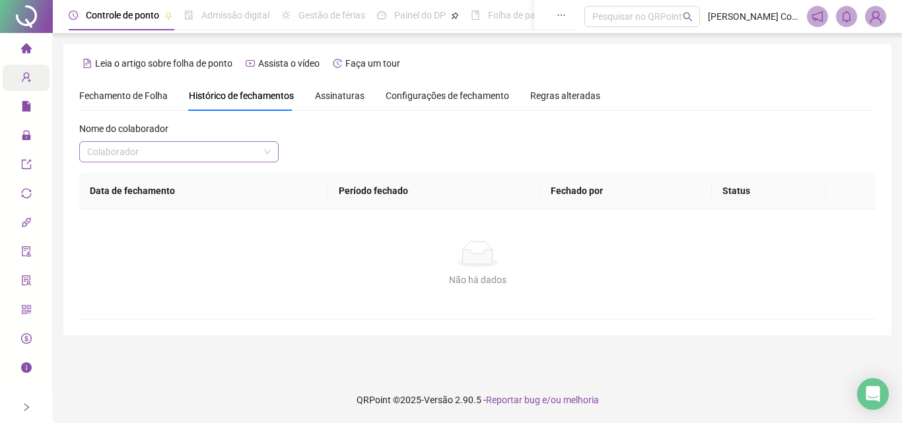
click at [162, 149] on input "search" at bounding box center [173, 152] width 172 height 20
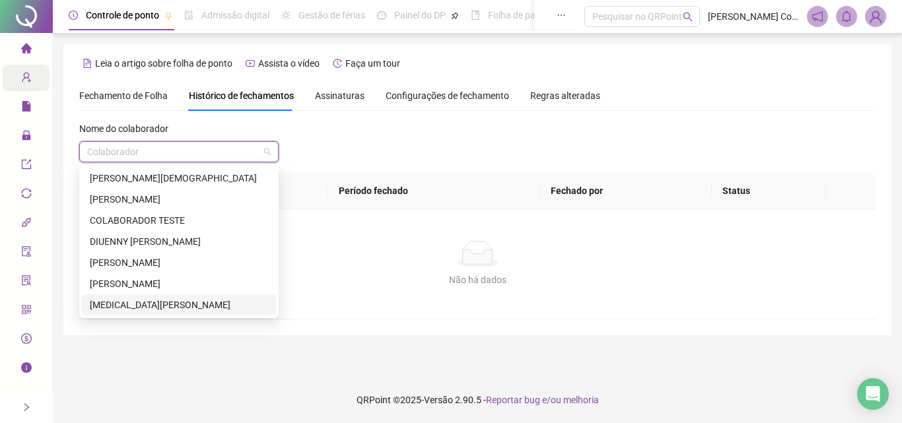
click at [162, 306] on div "[MEDICAL_DATA][PERSON_NAME]" at bounding box center [179, 305] width 178 height 15
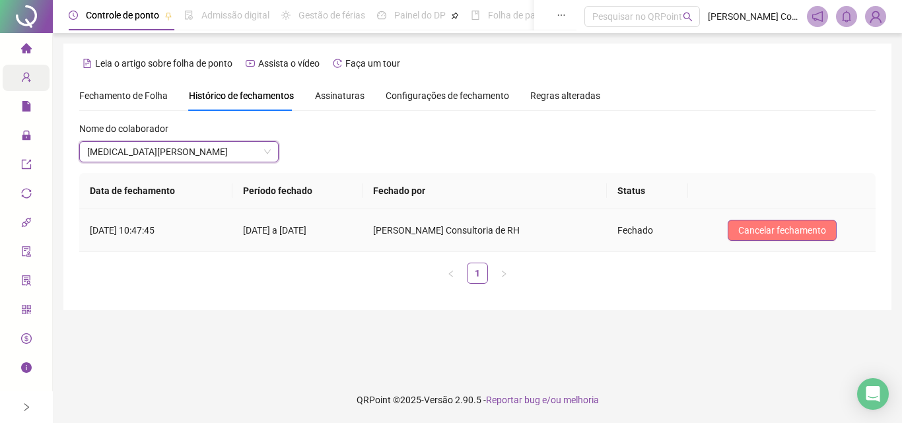
click at [804, 228] on span "Cancelar fechamento" at bounding box center [782, 230] width 88 height 15
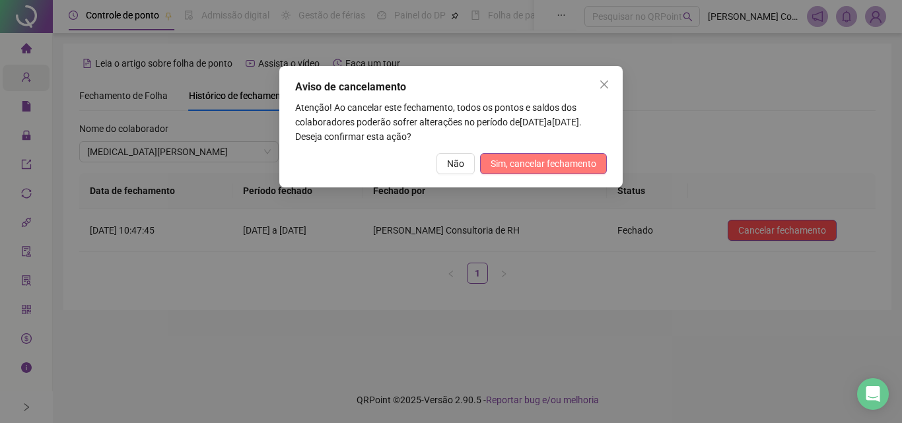
click at [537, 167] on span "Sim, cancelar fechamento" at bounding box center [544, 163] width 106 height 15
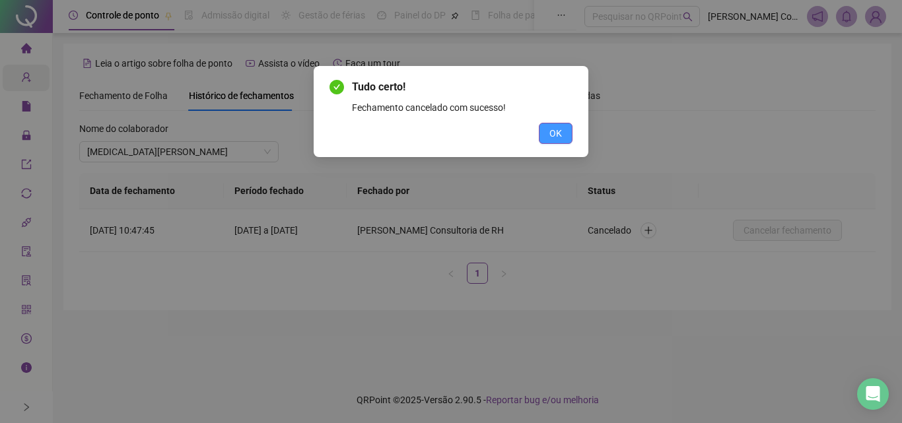
click at [561, 131] on span "OK" at bounding box center [555, 133] width 13 height 15
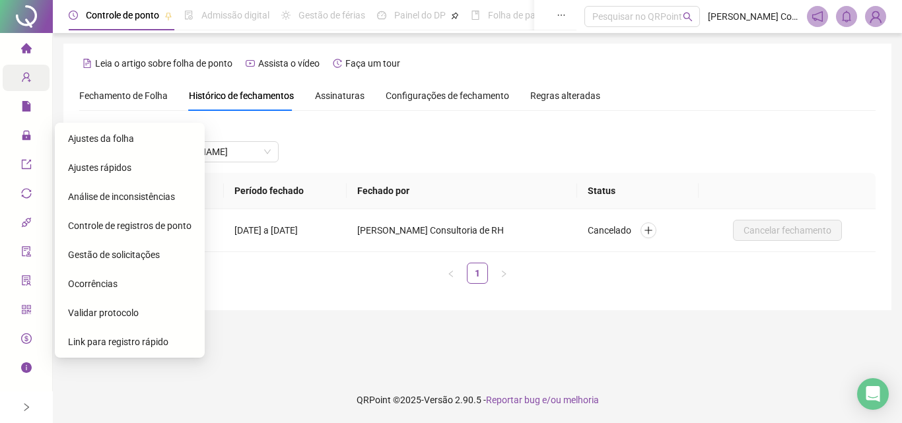
click at [82, 141] on span "Ajustes da folha" at bounding box center [101, 138] width 66 height 11
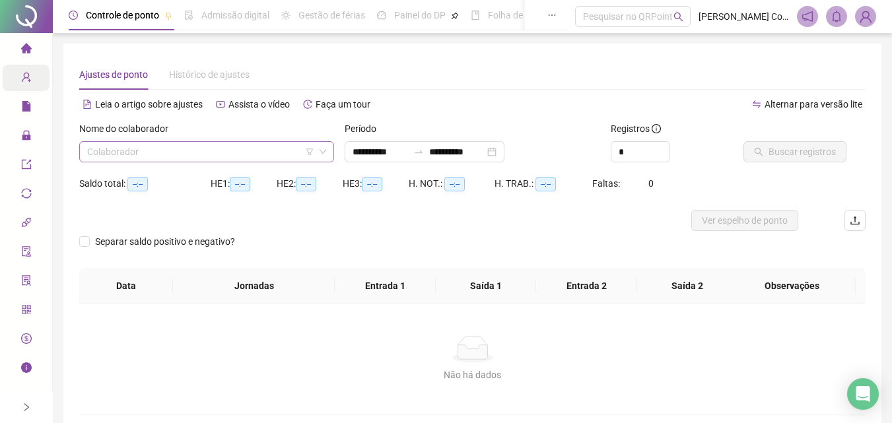
type input "**********"
click at [199, 159] on input "search" at bounding box center [200, 152] width 227 height 20
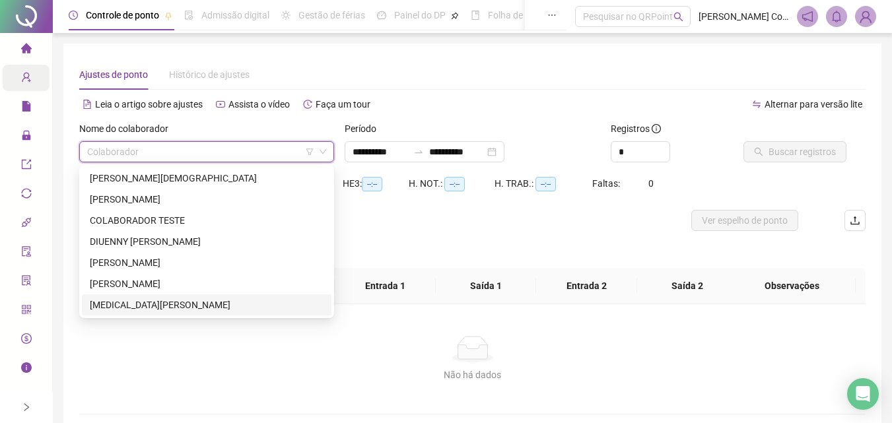
click at [112, 304] on div "[MEDICAL_DATA][PERSON_NAME]" at bounding box center [207, 305] width 234 height 15
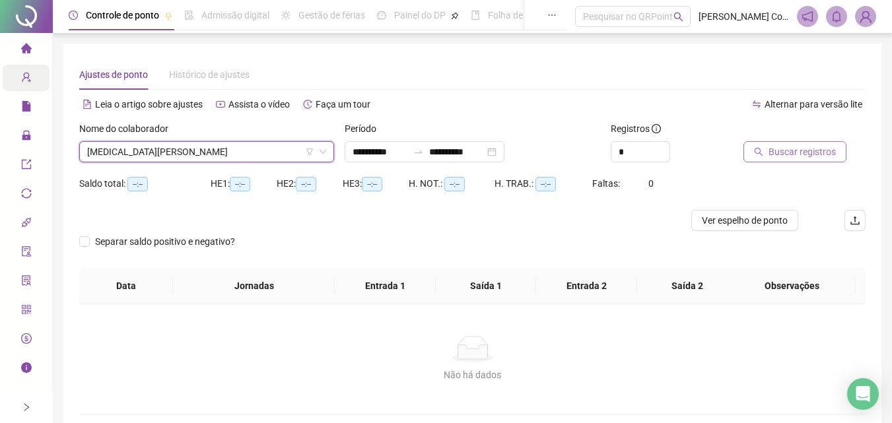
click at [813, 143] on button "Buscar registros" at bounding box center [795, 151] width 103 height 21
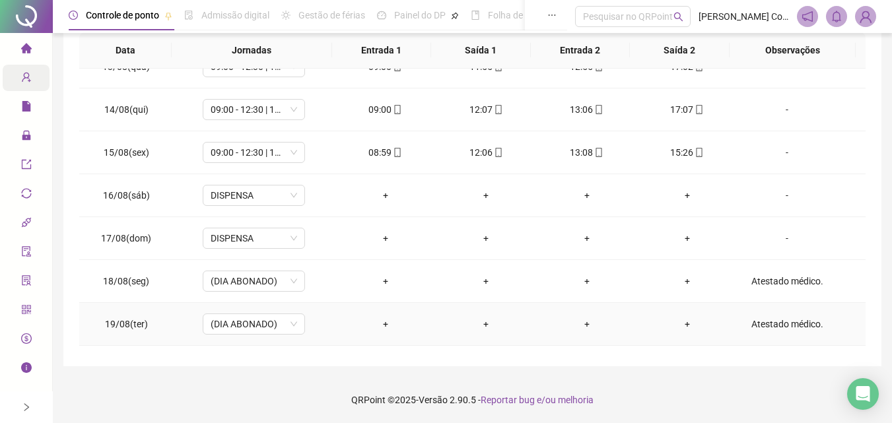
scroll to position [576, 0]
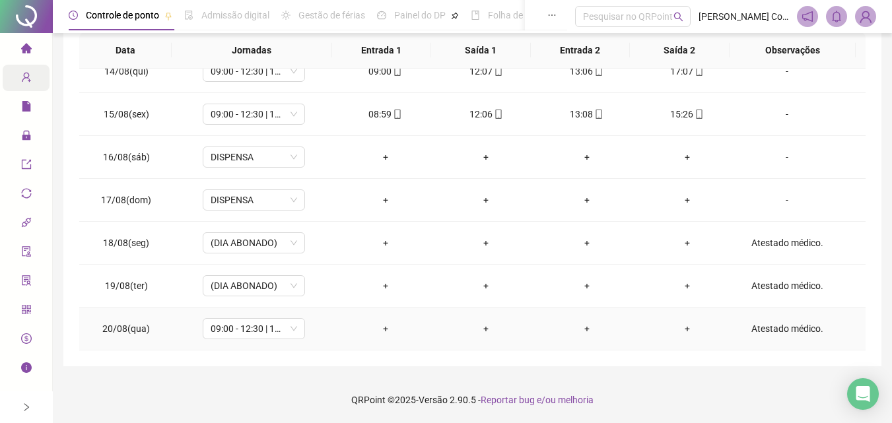
click at [762, 325] on div "Atestado médico." at bounding box center [787, 329] width 78 height 15
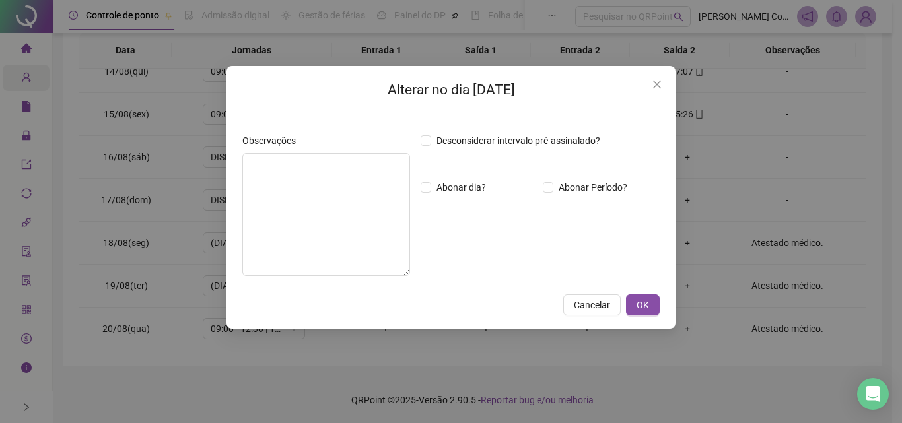
type textarea "**********"
click at [639, 306] on span "OK" at bounding box center [643, 305] width 13 height 15
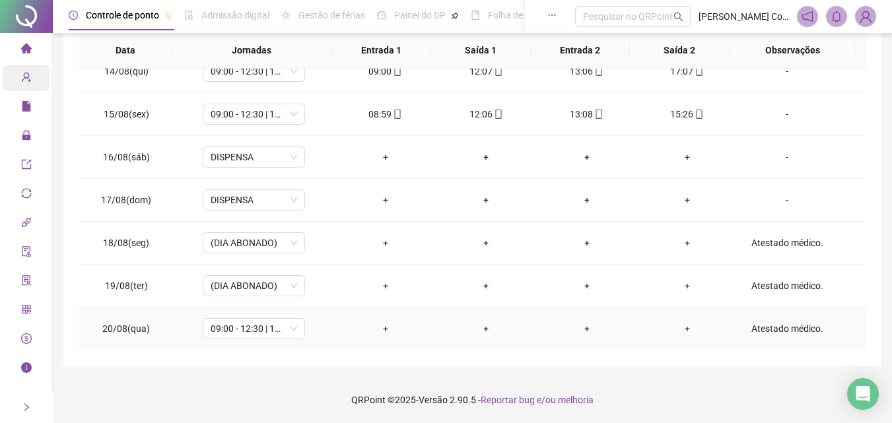
click at [782, 324] on div "Atestado médico." at bounding box center [787, 329] width 78 height 15
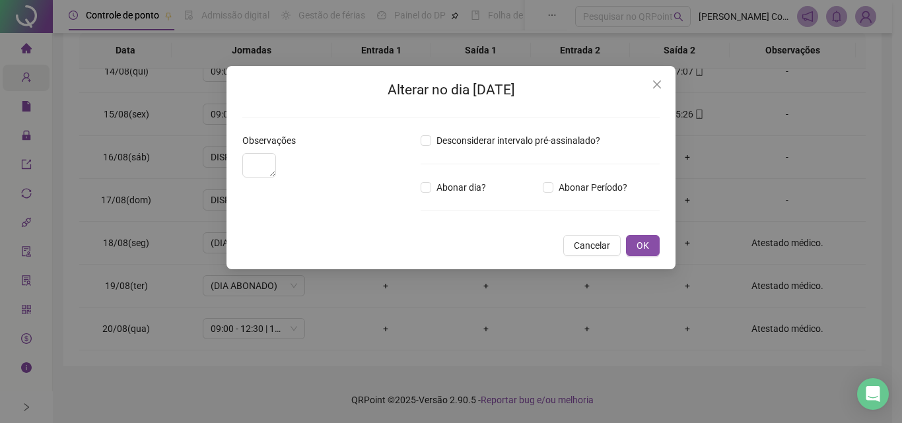
type textarea "**********"
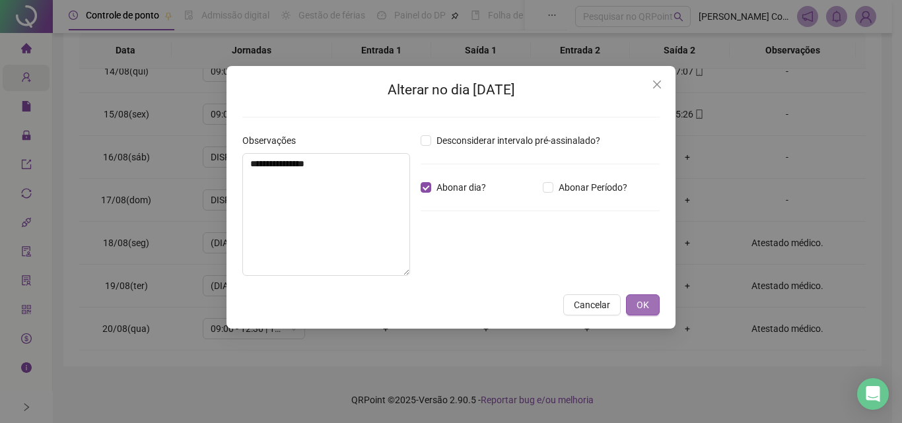
click at [646, 304] on span "OK" at bounding box center [643, 305] width 13 height 15
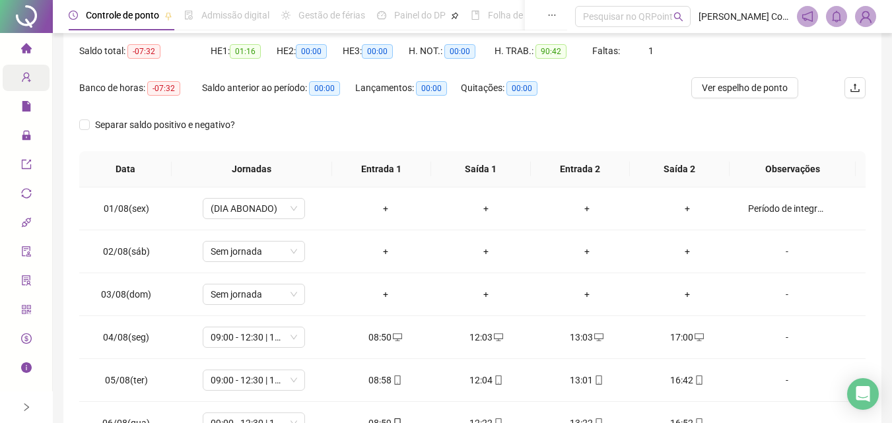
scroll to position [0, 0]
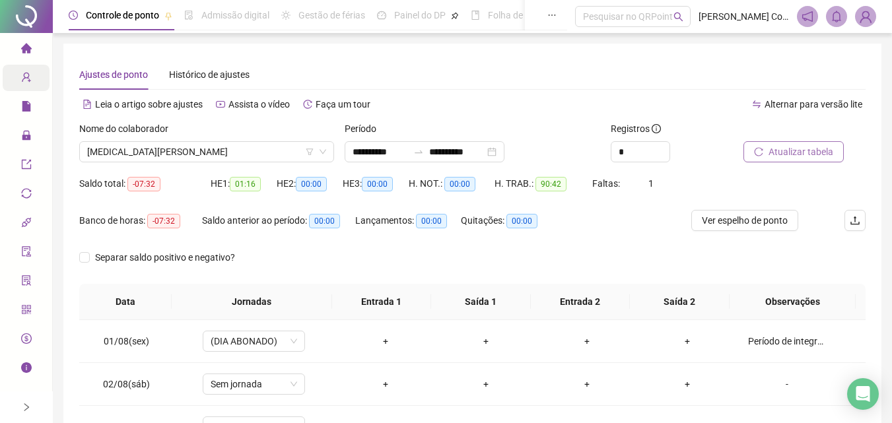
click at [769, 148] on span "Atualizar tabela" at bounding box center [801, 152] width 65 height 15
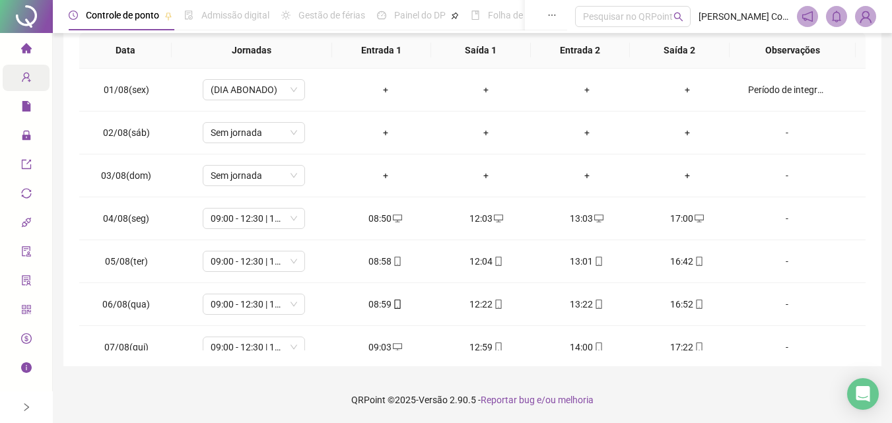
click at [26, 10] on div at bounding box center [26, 16] width 53 height 33
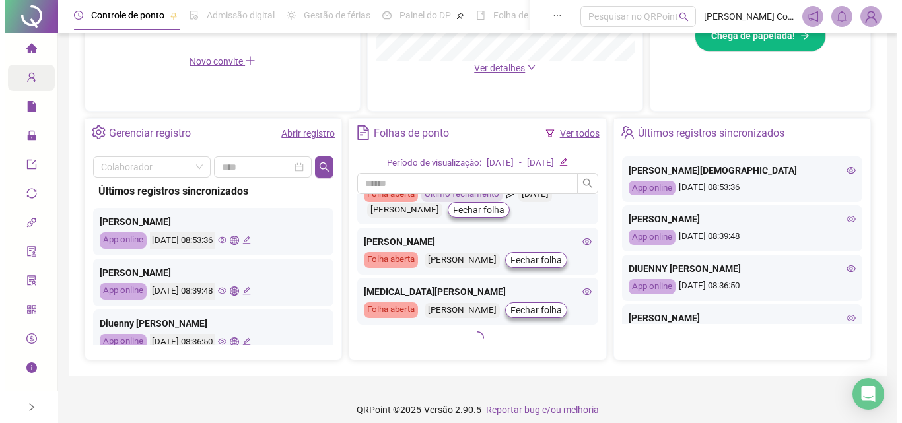
scroll to position [436, 0]
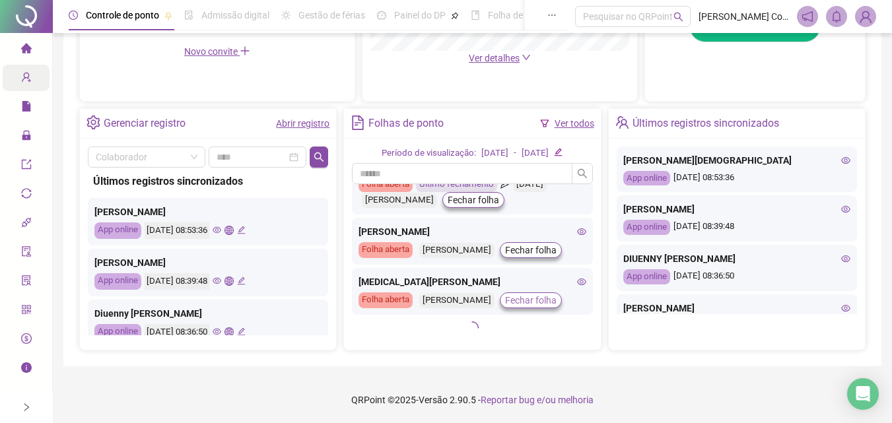
click at [537, 292] on span "Fechar folha" at bounding box center [531, 299] width 52 height 15
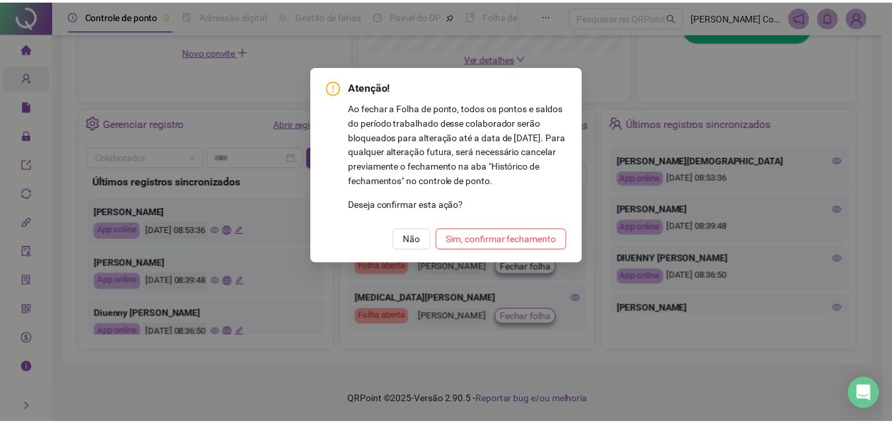
scroll to position [399, 0]
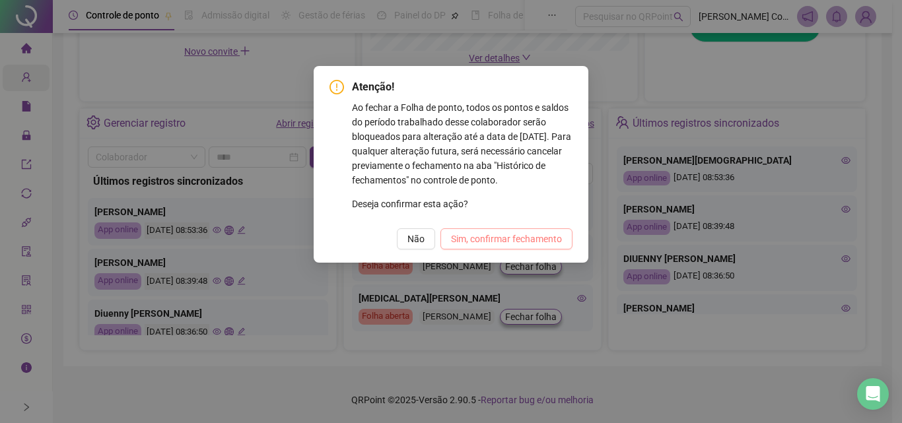
click at [494, 235] on span "Sim, confirmar fechamento" at bounding box center [506, 239] width 111 height 15
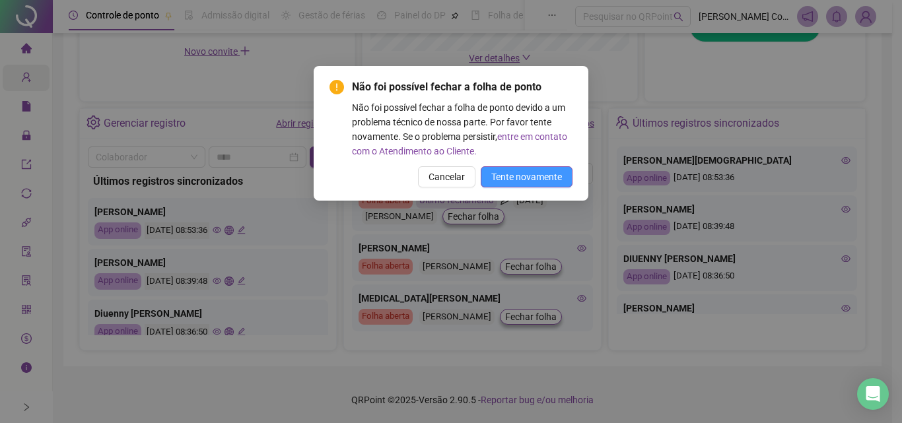
click at [506, 170] on span "Tente novamente" at bounding box center [526, 177] width 71 height 15
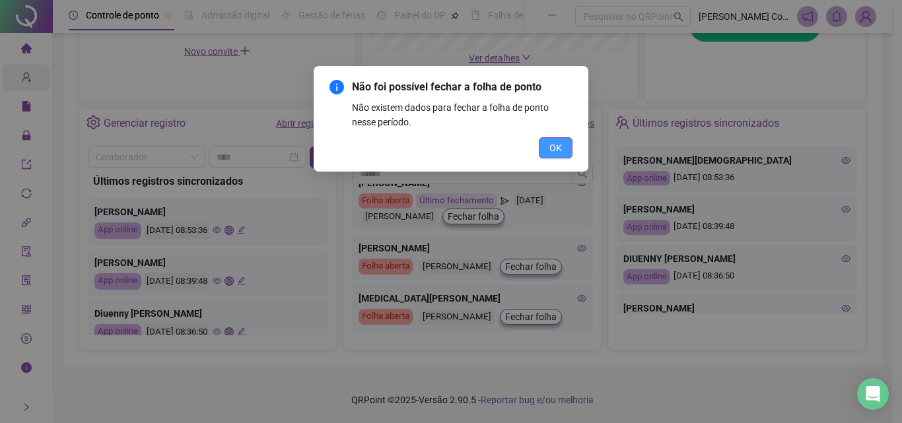
click at [560, 145] on span "OK" at bounding box center [555, 148] width 13 height 15
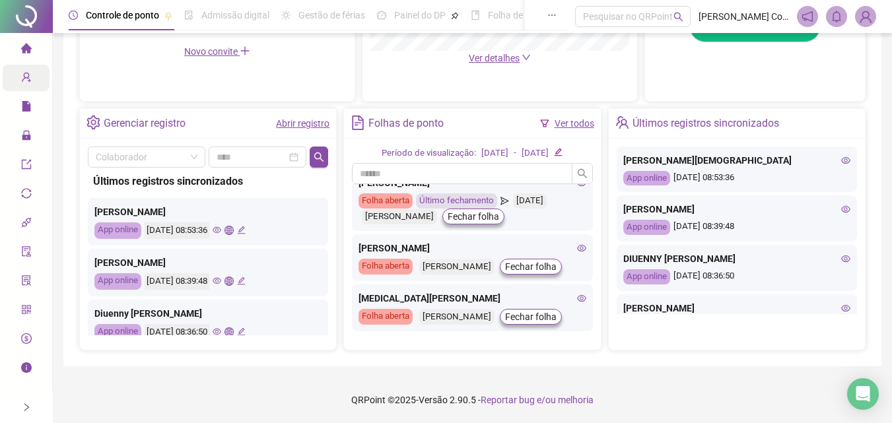
click at [577, 294] on icon "eye" at bounding box center [581, 298] width 9 height 9
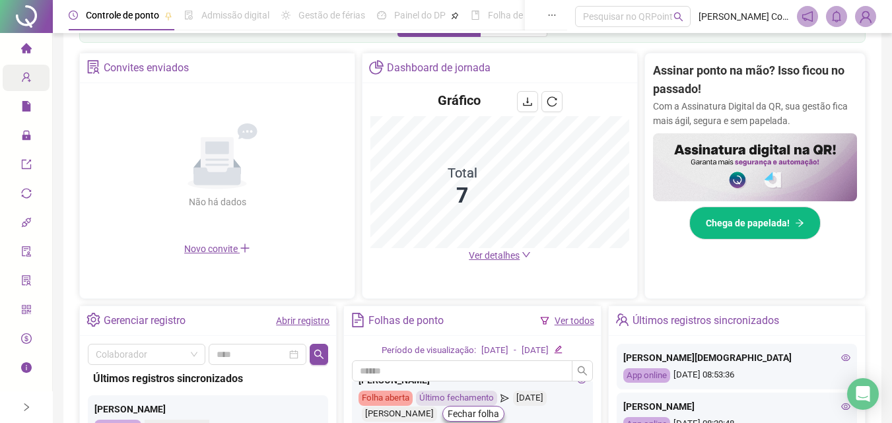
scroll to position [238, 0]
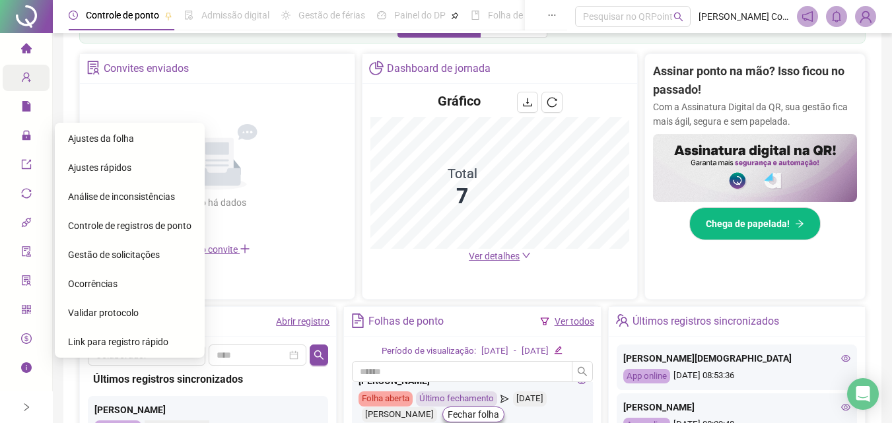
click at [86, 137] on span "Ajustes da folha" at bounding box center [101, 138] width 66 height 11
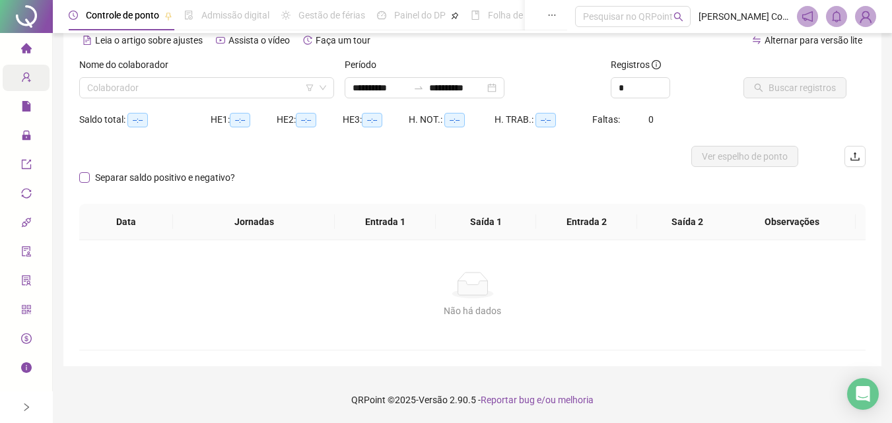
scroll to position [64, 0]
type input "**********"
click at [129, 81] on input "search" at bounding box center [200, 88] width 227 height 20
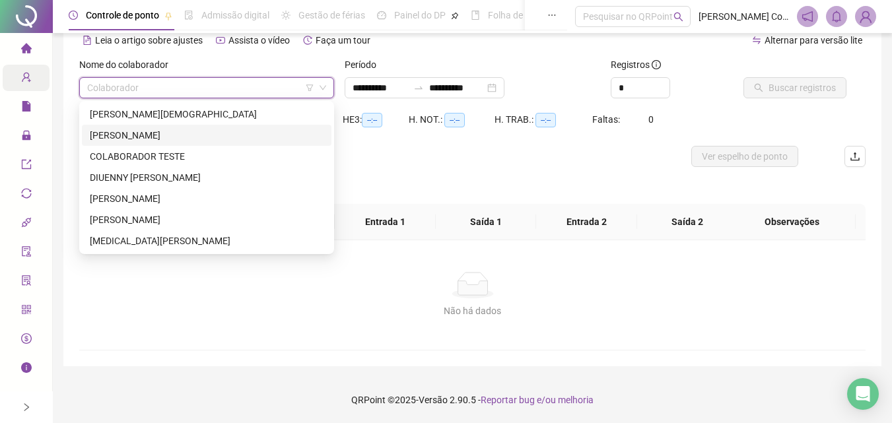
click at [129, 133] on div "[PERSON_NAME]" at bounding box center [207, 135] width 234 height 15
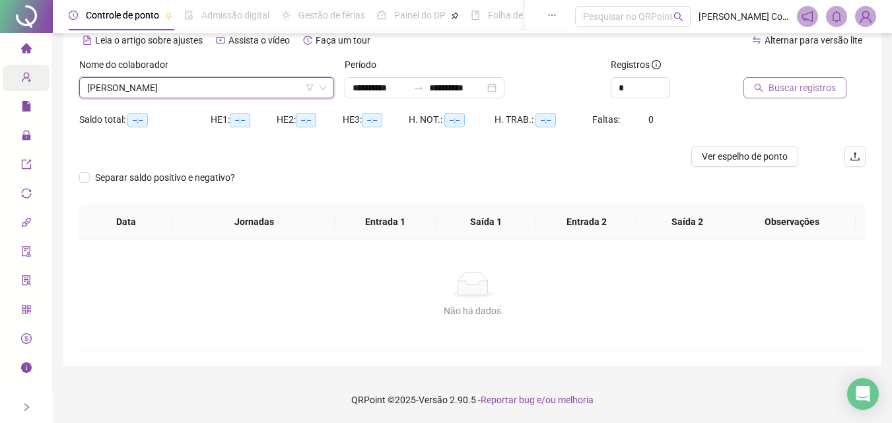
click at [763, 88] on icon "search" at bounding box center [758, 87] width 9 height 9
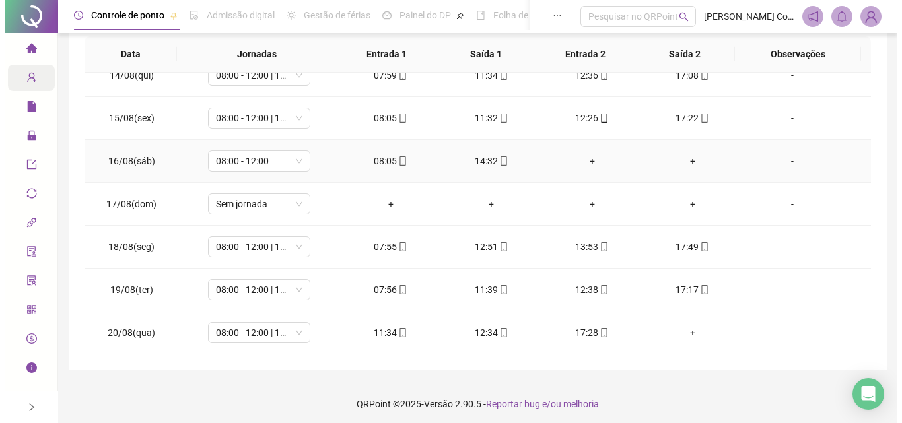
scroll to position [236, 0]
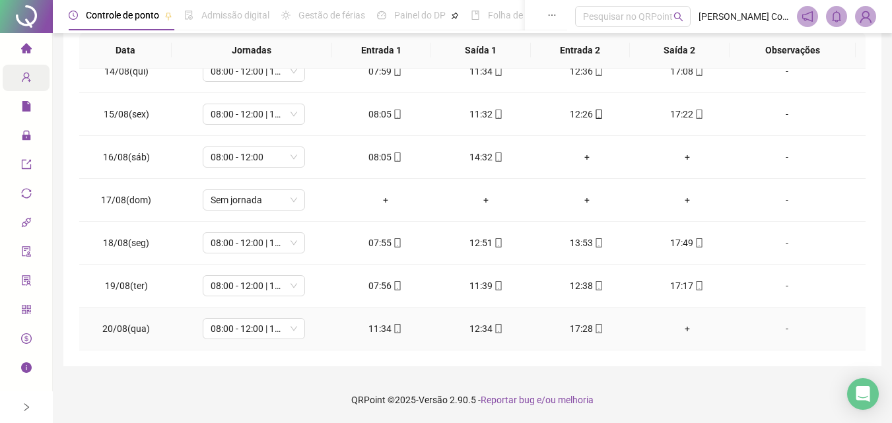
click at [675, 325] on div "+" at bounding box center [687, 329] width 79 height 15
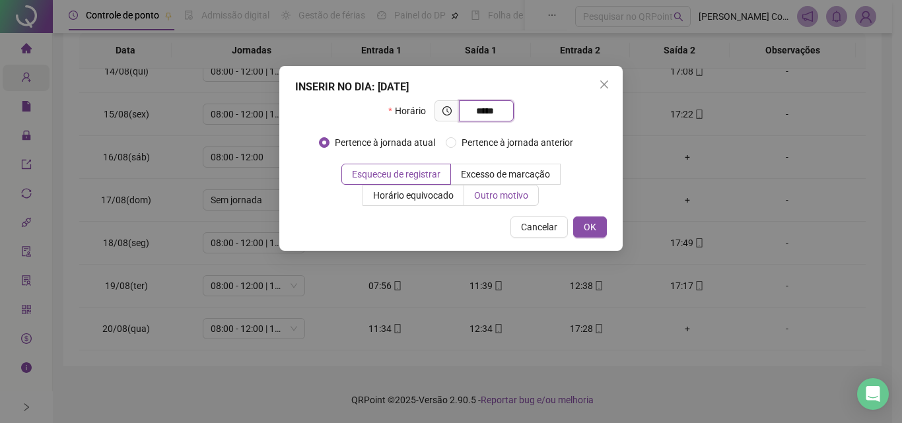
type input "*****"
click at [507, 194] on span "Outro motivo" at bounding box center [501, 195] width 54 height 11
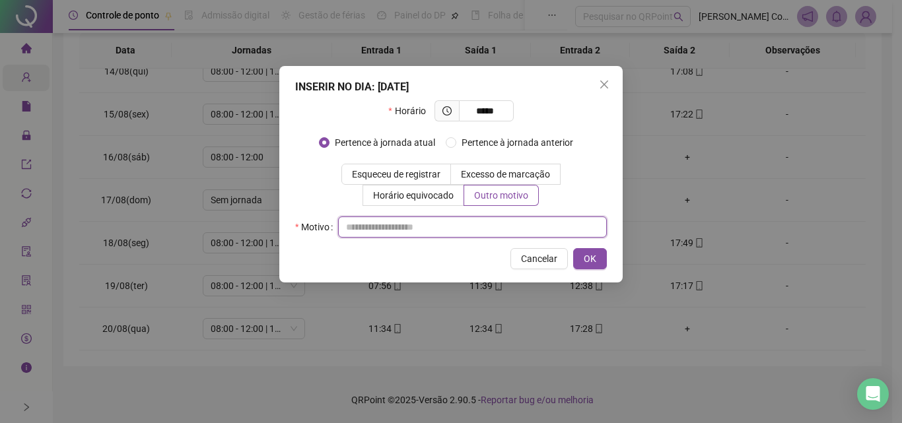
click at [384, 224] on input "text" at bounding box center [472, 227] width 269 height 21
type input "**********"
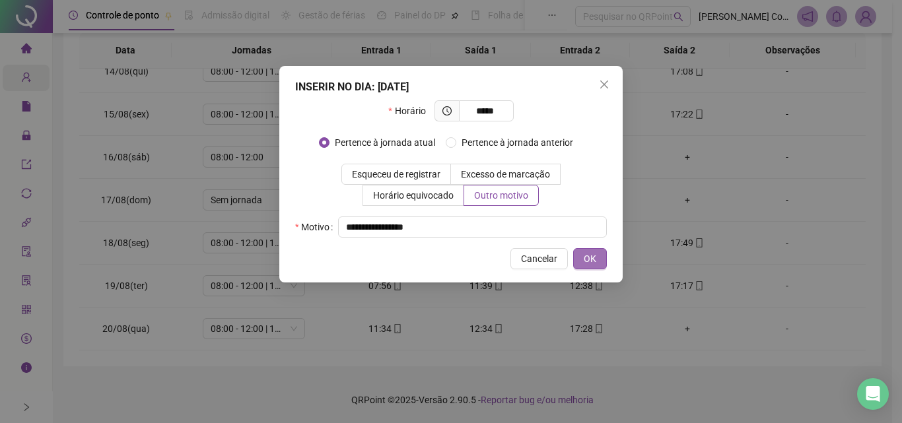
click at [592, 252] on span "OK" at bounding box center [590, 259] width 13 height 15
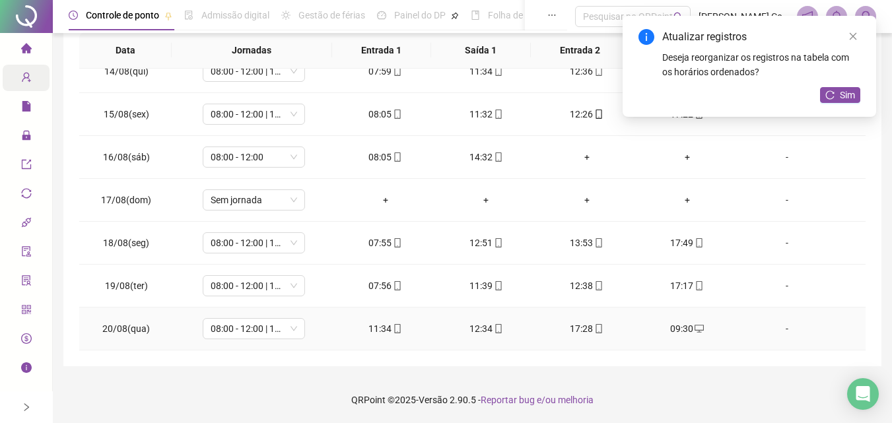
click at [780, 329] on div "-" at bounding box center [787, 329] width 78 height 15
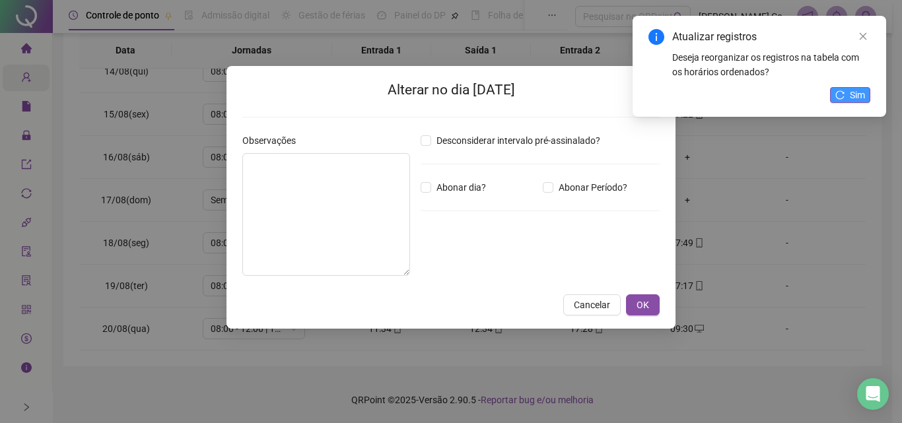
click at [843, 92] on icon "reload" at bounding box center [840, 94] width 9 height 9
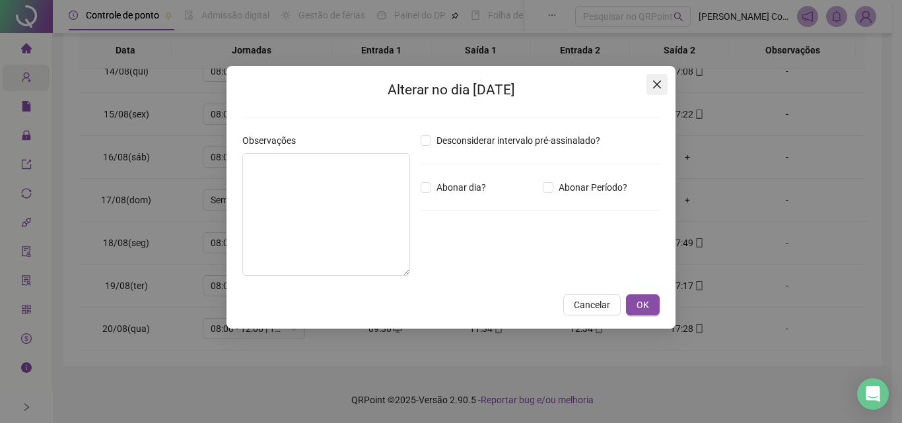
click at [661, 83] on icon "close" at bounding box center [657, 84] width 11 height 11
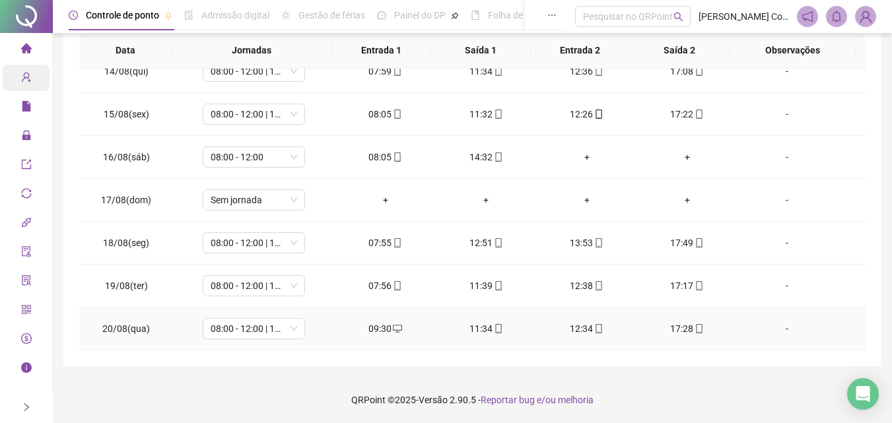
click at [777, 328] on div "-" at bounding box center [787, 329] width 78 height 15
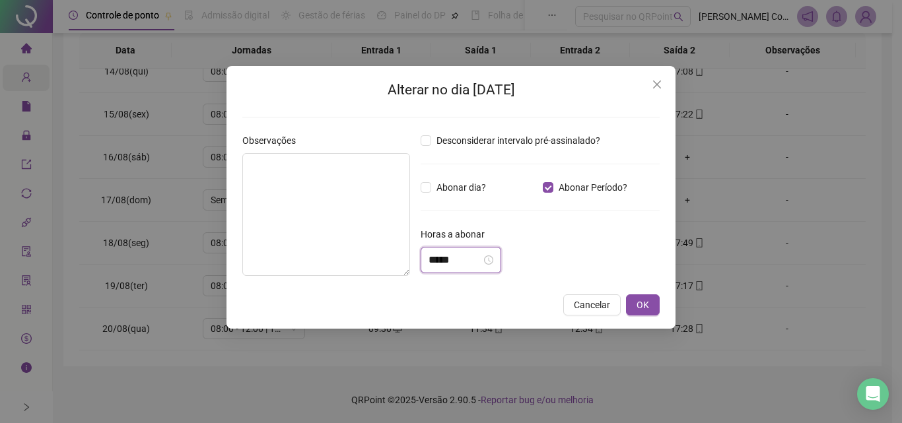
drag, startPoint x: 446, startPoint y: 257, endPoint x: 454, endPoint y: 277, distance: 21.1
click at [446, 257] on input "*****" at bounding box center [455, 260] width 53 height 16
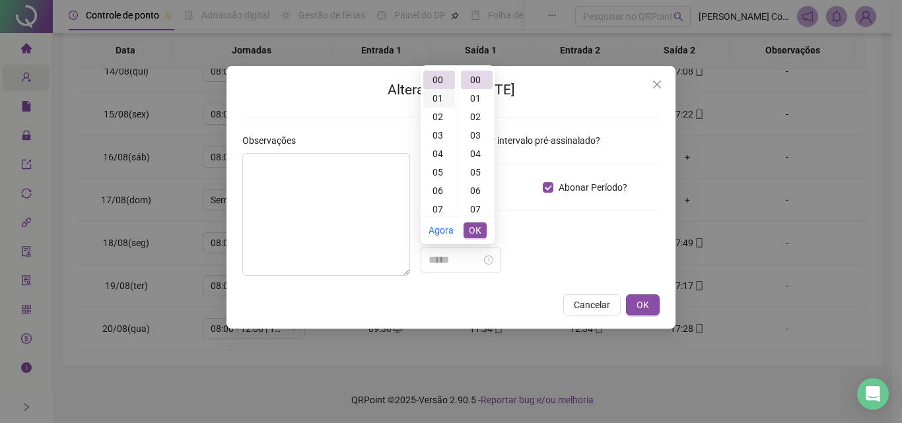
click at [436, 98] on div "01" at bounding box center [439, 98] width 32 height 18
click at [479, 110] on div "30" at bounding box center [477, 106] width 32 height 18
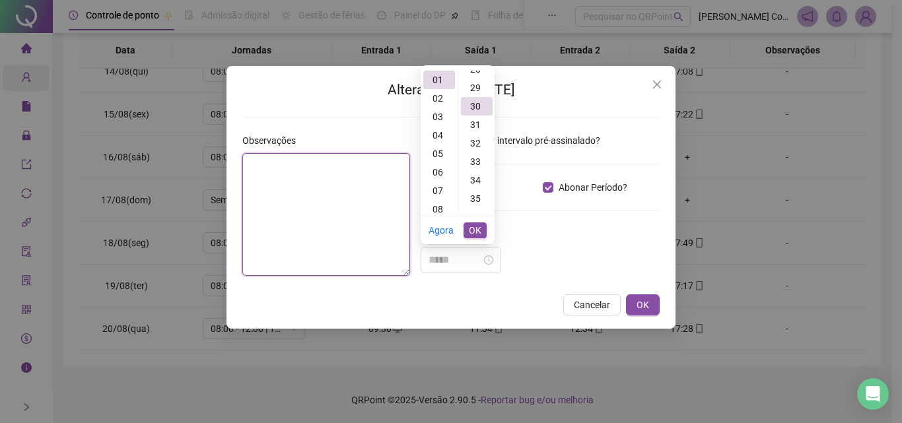
click at [361, 192] on textarea at bounding box center [326, 214] width 168 height 123
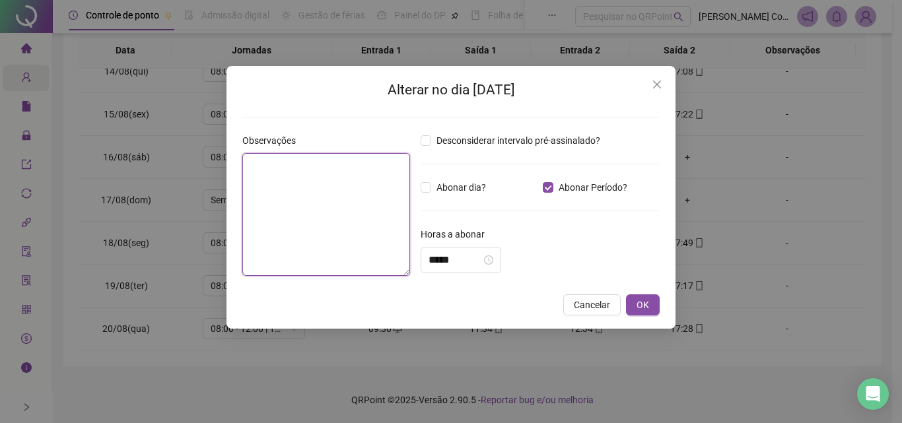
scroll to position [555, 0]
type input "*****"
type textarea "**********"
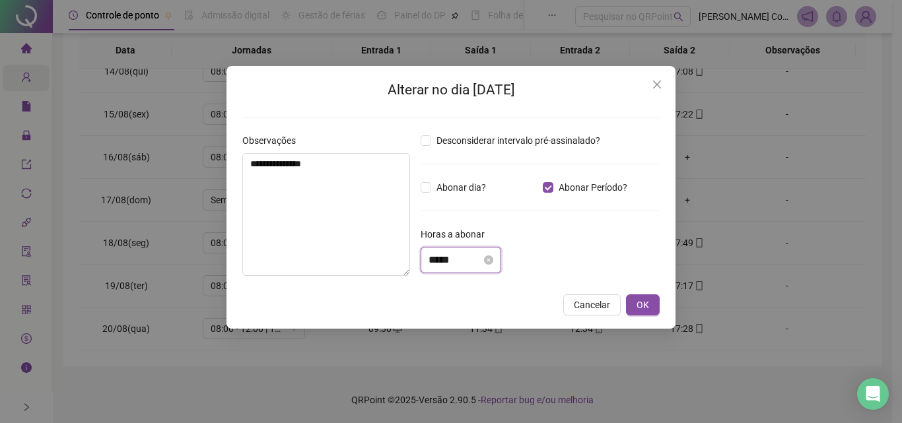
click at [445, 266] on input "*****" at bounding box center [455, 260] width 53 height 16
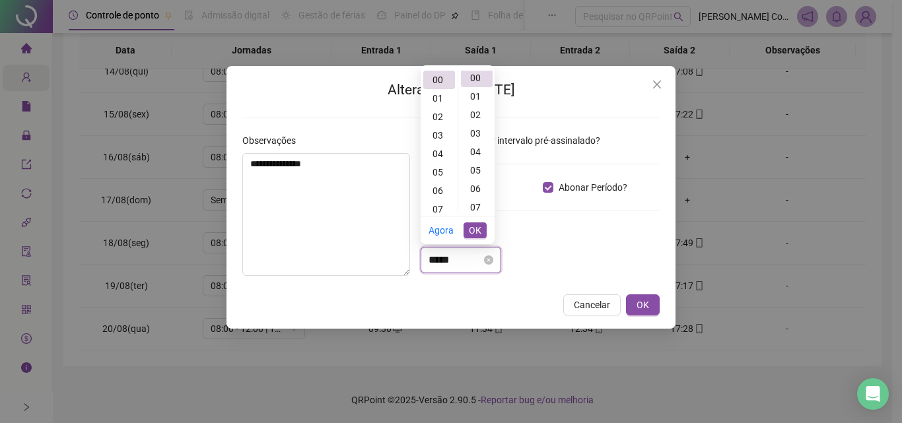
scroll to position [0, 0]
click at [436, 99] on div "01" at bounding box center [439, 98] width 32 height 18
click at [477, 138] on div "30" at bounding box center [477, 134] width 32 height 18
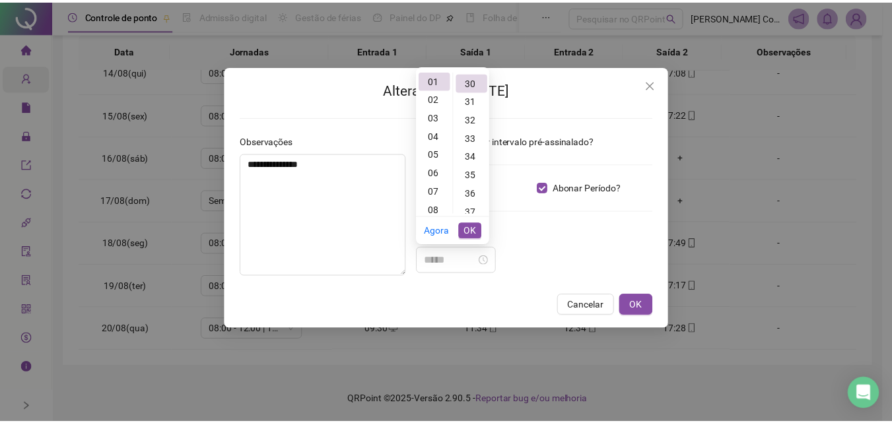
scroll to position [555, 0]
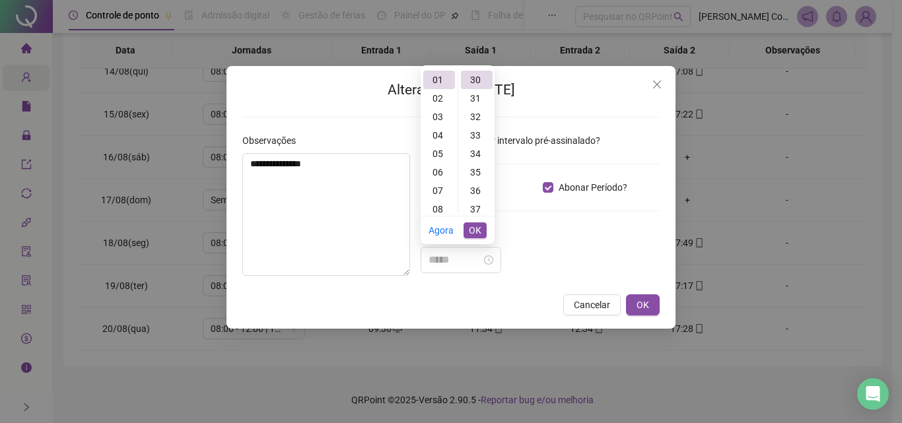
type input "*****"
click at [473, 230] on span "OK" at bounding box center [475, 230] width 13 height 15
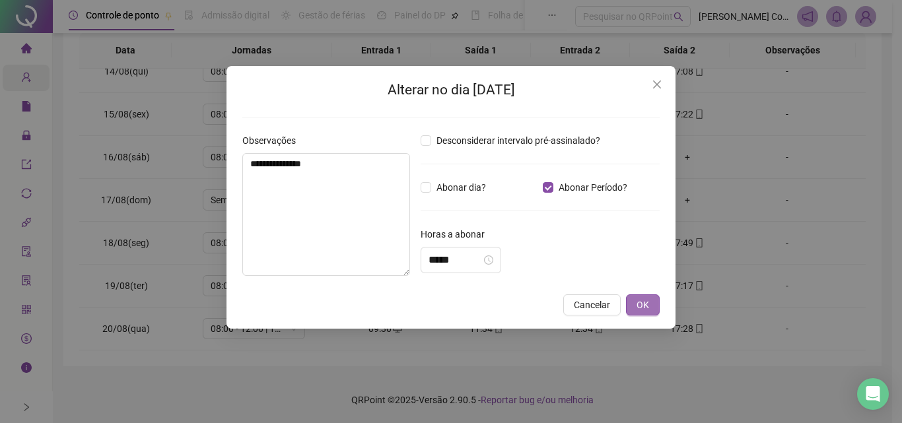
click at [650, 308] on button "OK" at bounding box center [643, 305] width 34 height 21
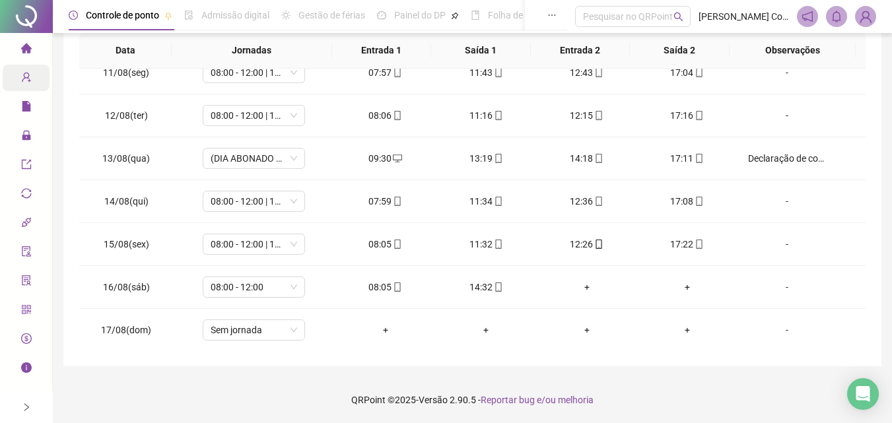
scroll to position [444, 0]
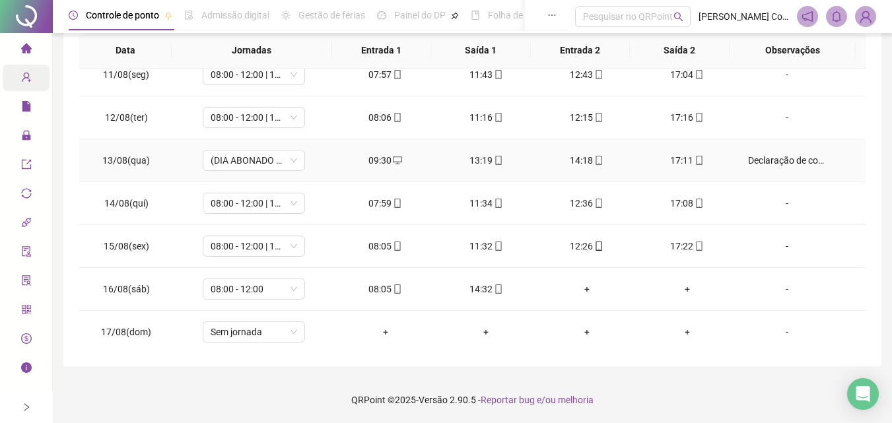
click at [788, 157] on div "Declaração de comparecimento - DETRAN prova de direção." at bounding box center [787, 160] width 78 height 15
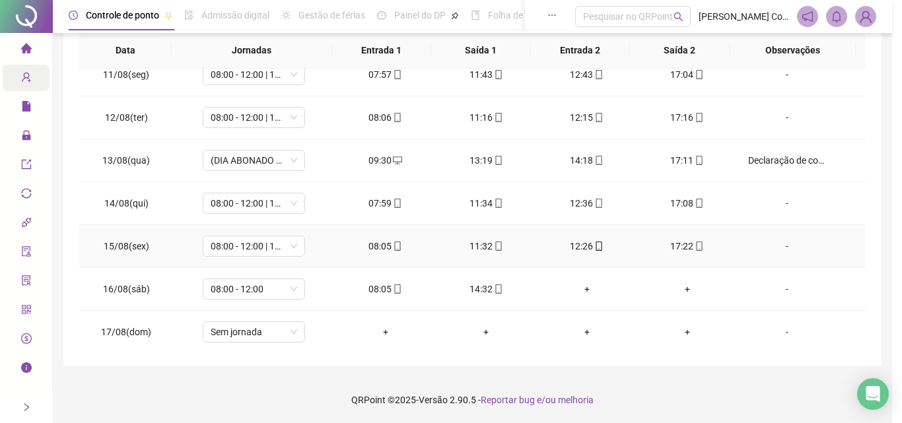
type input "*****"
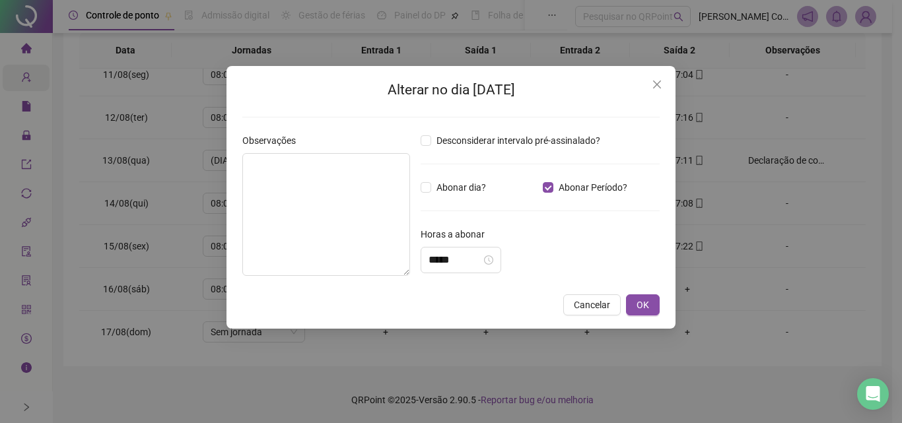
type textarea "**********"
type input "*****"
click at [642, 302] on span "OK" at bounding box center [643, 305] width 13 height 15
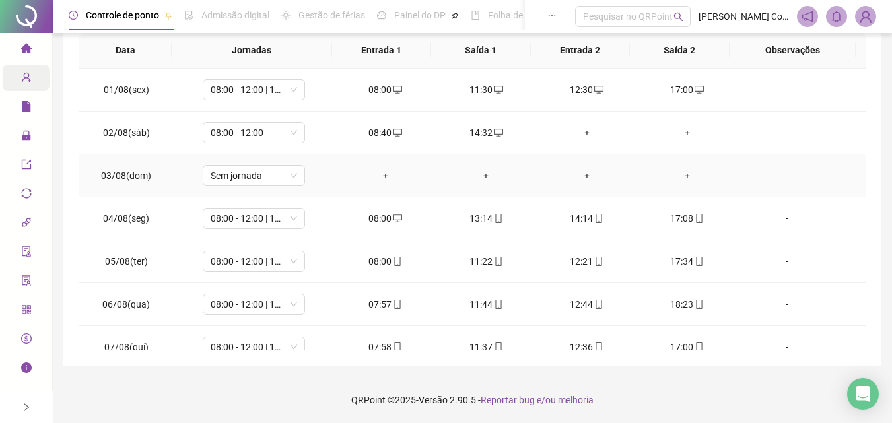
scroll to position [0, 0]
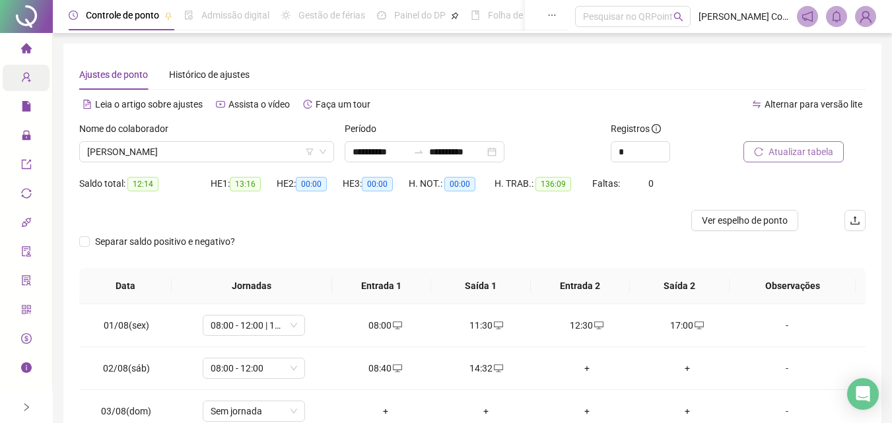
click at [800, 150] on span "Atualizar tabela" at bounding box center [801, 152] width 65 height 15
click at [95, 17] on span "Controle de ponto" at bounding box center [122, 15] width 73 height 11
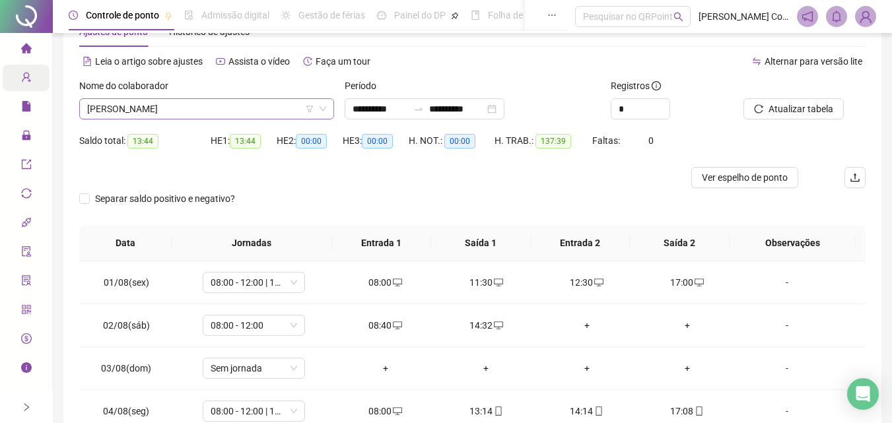
scroll to position [66, 0]
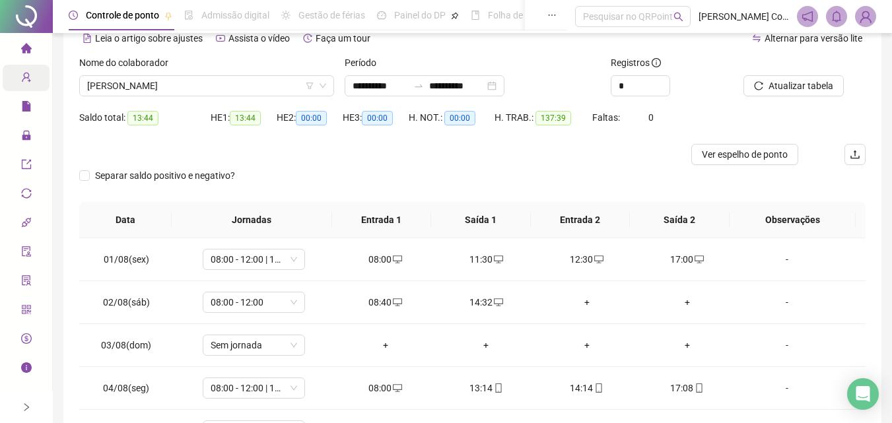
click at [11, 3] on div at bounding box center [26, 16] width 53 height 33
